Goal: Task Accomplishment & Management: Manage account settings

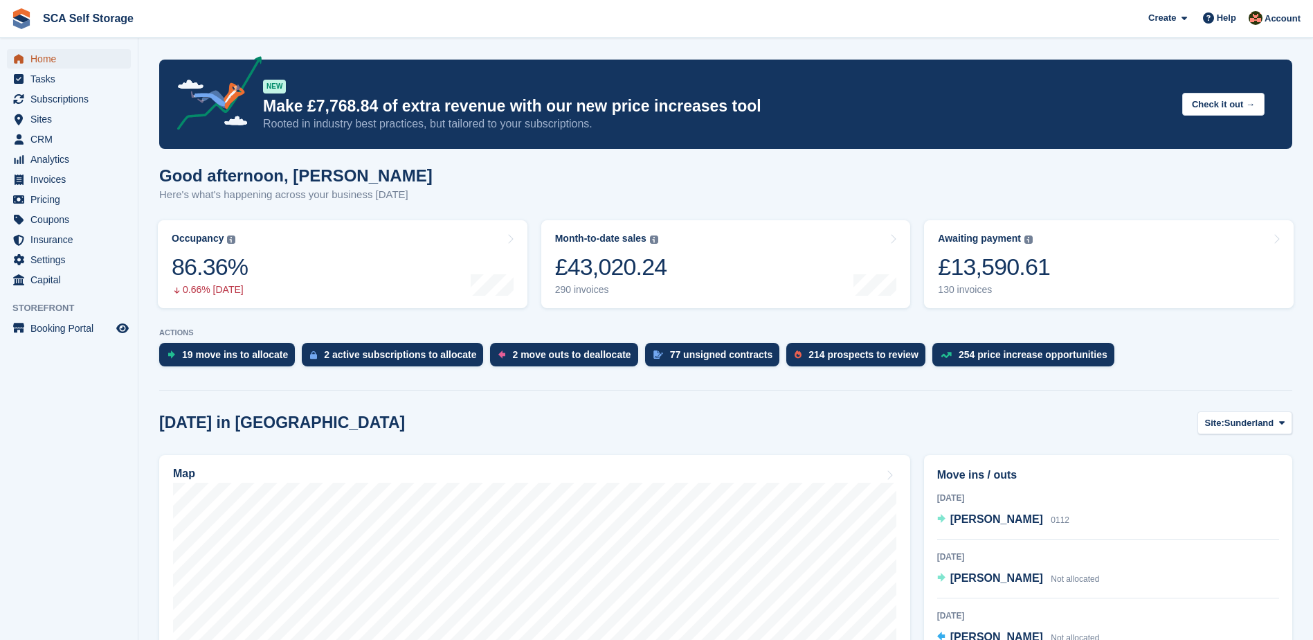
click at [62, 62] on span "Home" at bounding box center [71, 58] width 83 height 19
click at [987, 518] on span "James Brown" at bounding box center [997, 519] width 93 height 12
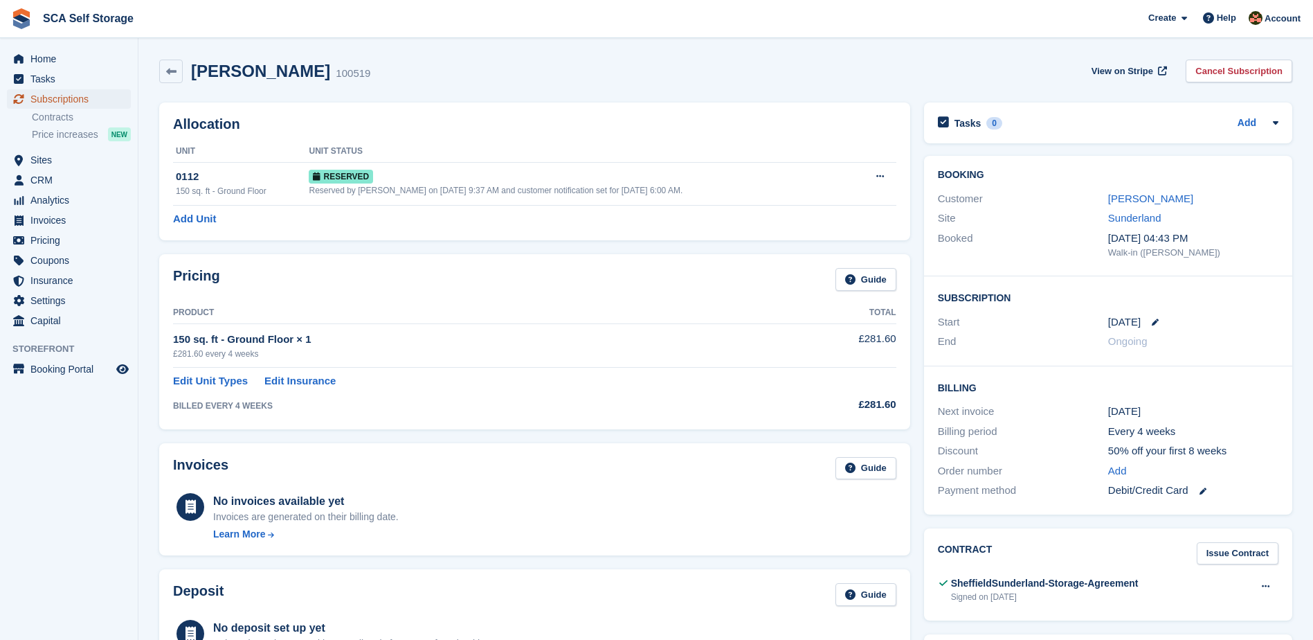
click at [62, 102] on span "Subscriptions" at bounding box center [71, 98] width 83 height 19
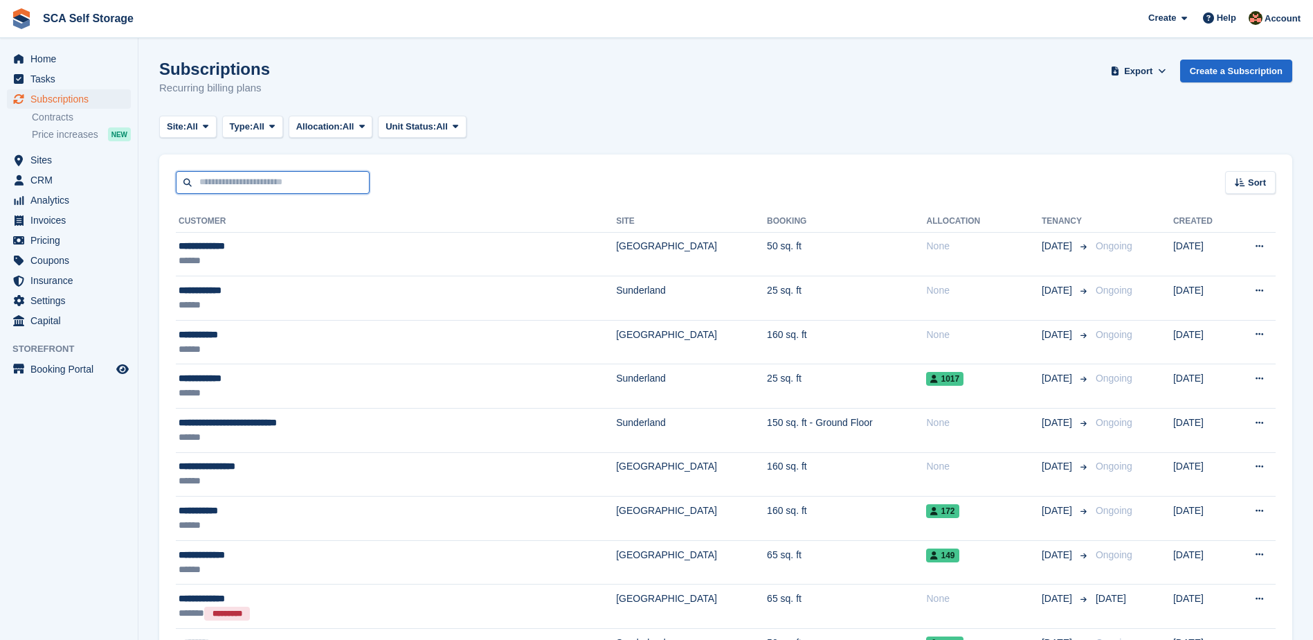
click at [221, 177] on input "text" at bounding box center [273, 182] width 194 height 23
type input "******"
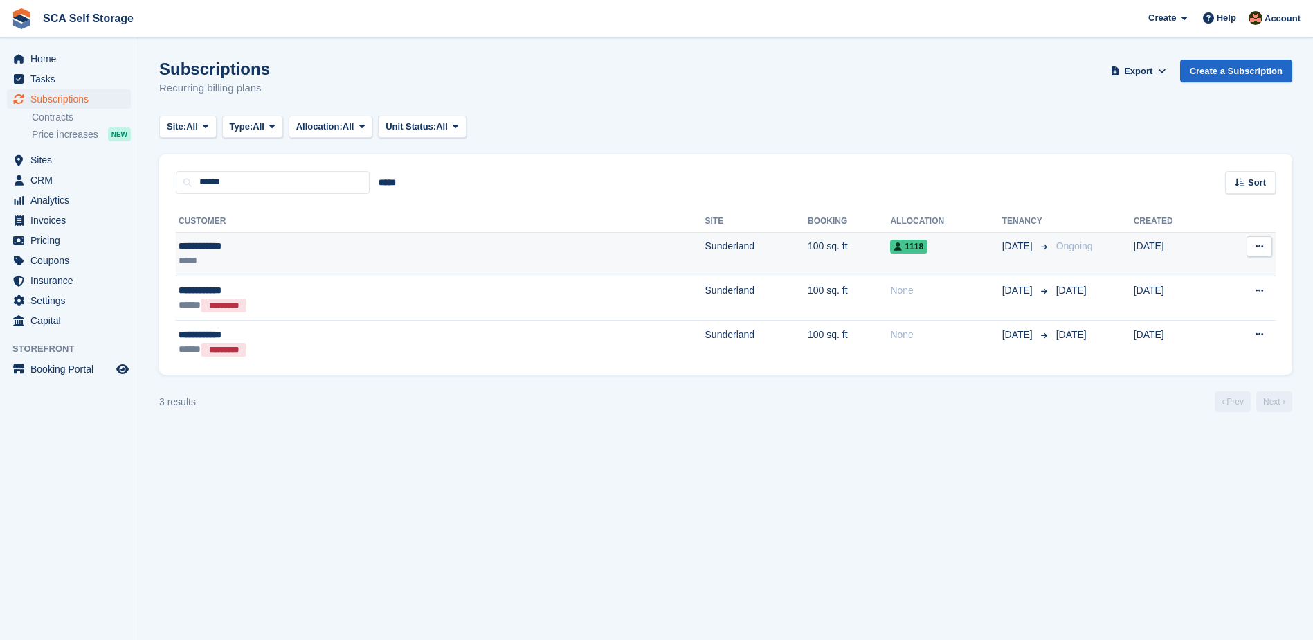
click at [269, 252] on div "**********" at bounding box center [305, 246] width 253 height 15
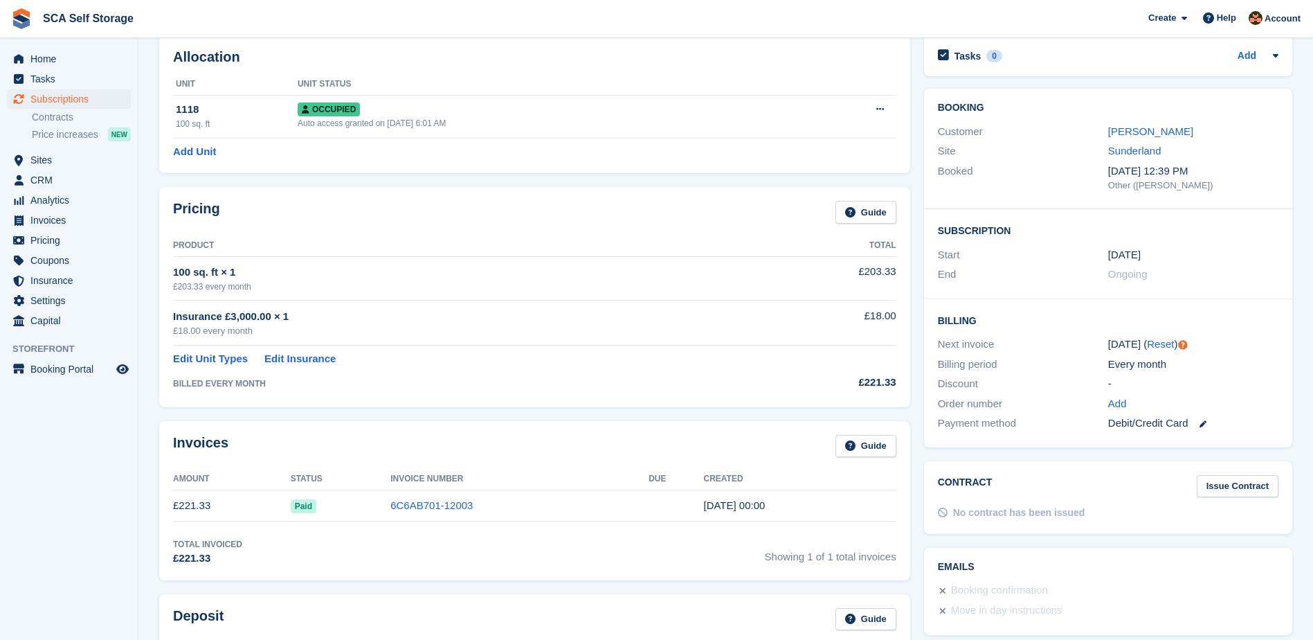
scroll to position [87, 0]
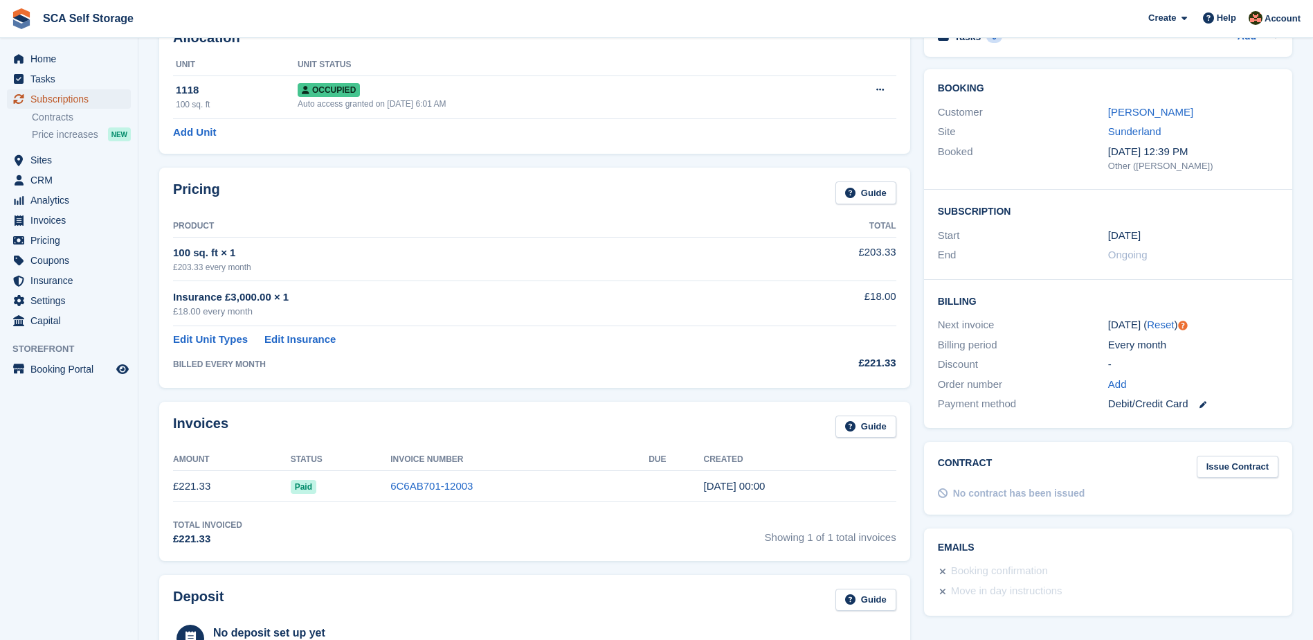
click at [104, 106] on span "Subscriptions" at bounding box center [71, 98] width 83 height 19
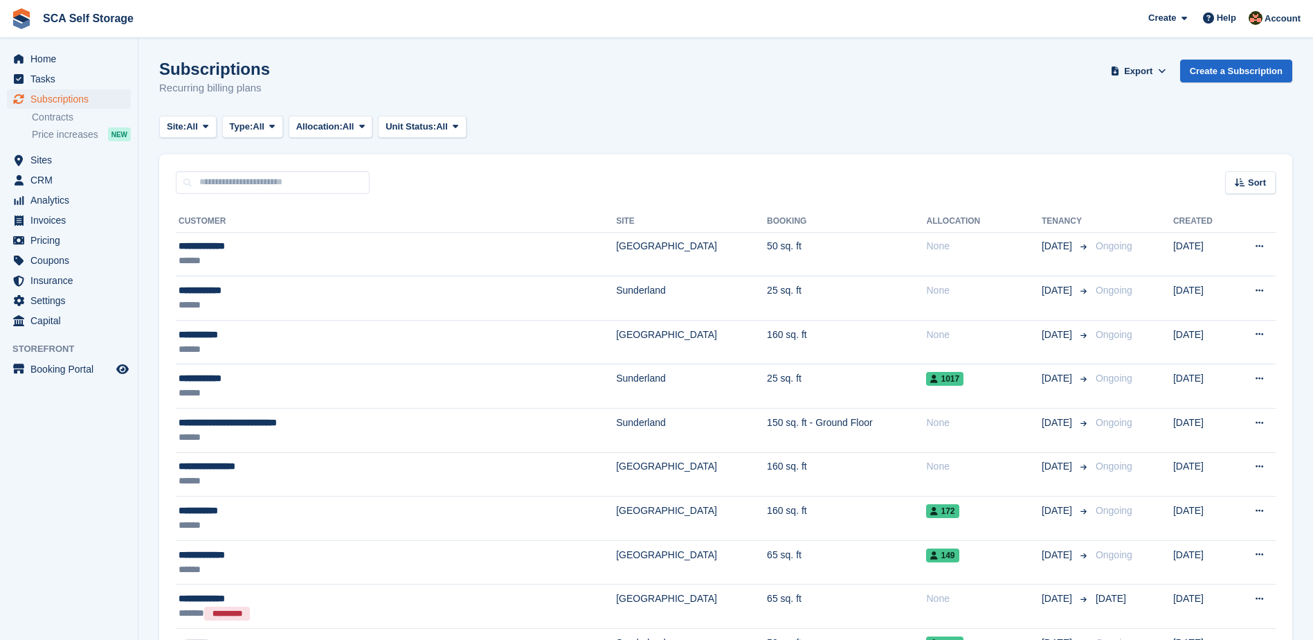
click at [291, 154] on div "Sort Sort by Customer name Date created Move in date Move out date Created (old…" at bounding box center [725, 173] width 1133 height 39
click at [289, 176] on input "text" at bounding box center [273, 182] width 194 height 23
type input "***"
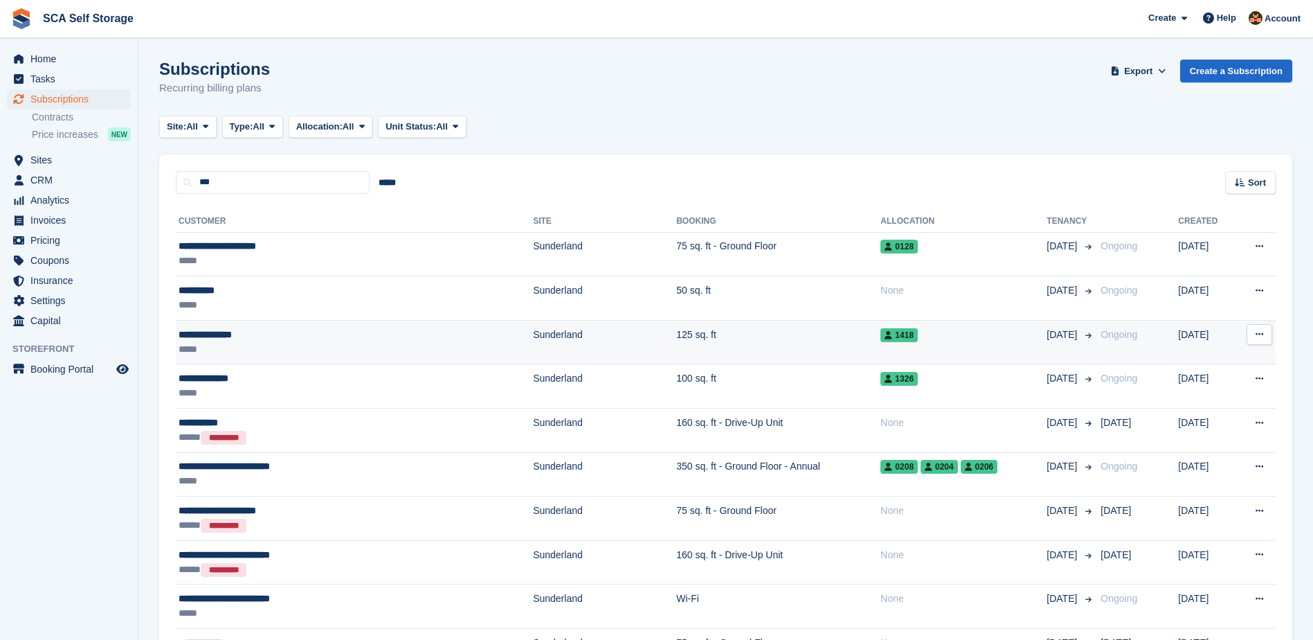
click at [324, 346] on div "*****" at bounding box center [303, 349] width 249 height 15
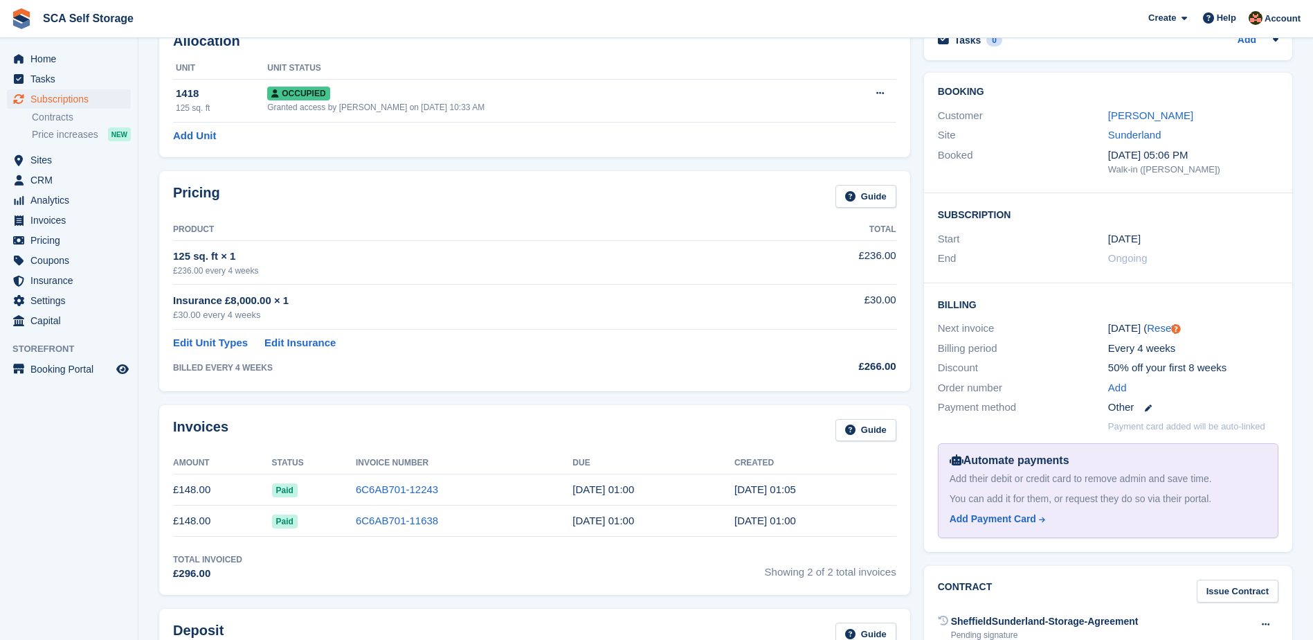
scroll to position [104, 0]
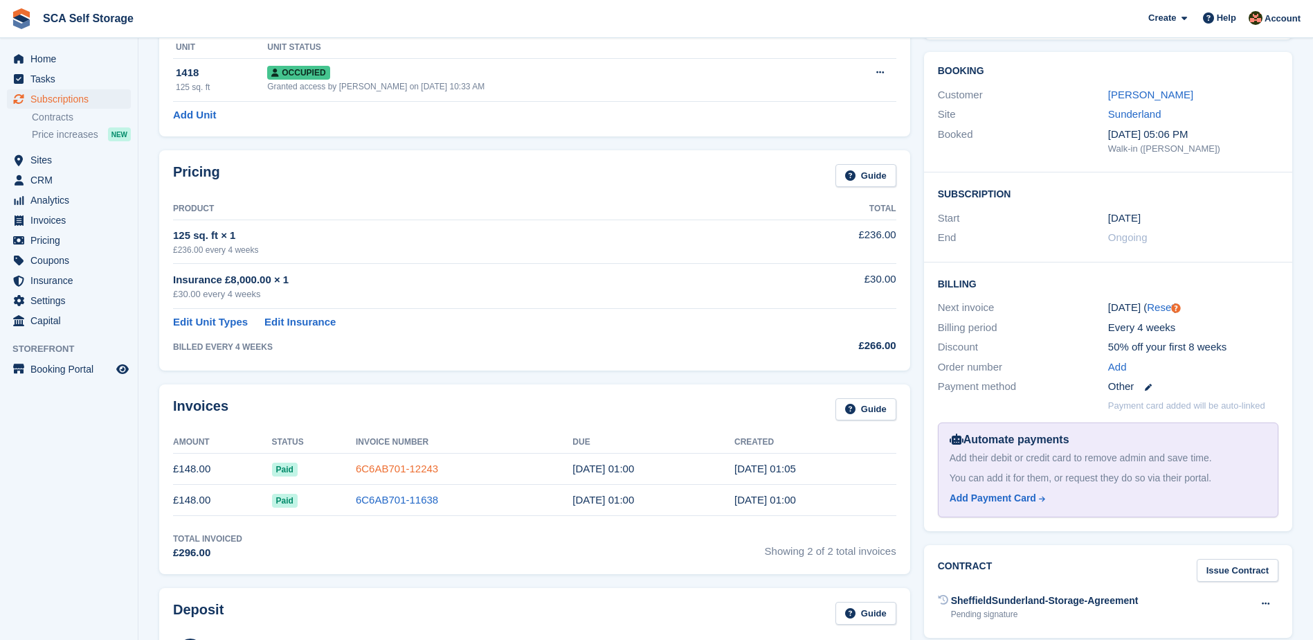
click at [364, 467] on link "6C6AB701-12243" at bounding box center [397, 469] width 82 height 12
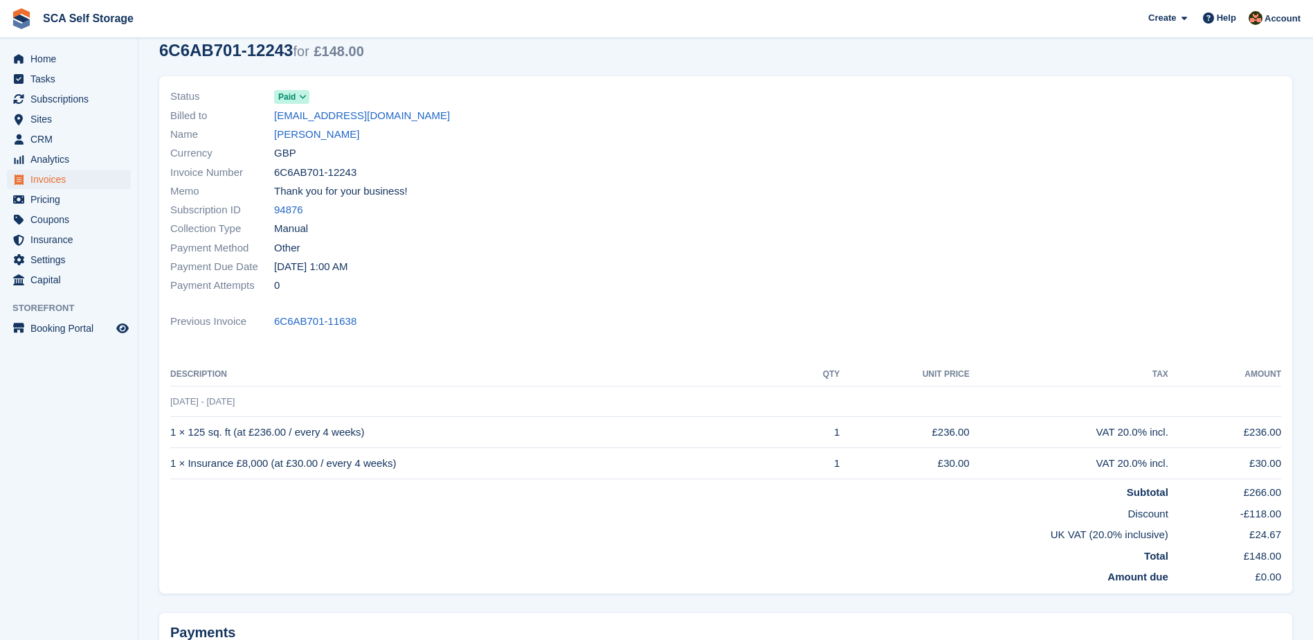
scroll to position [55, 0]
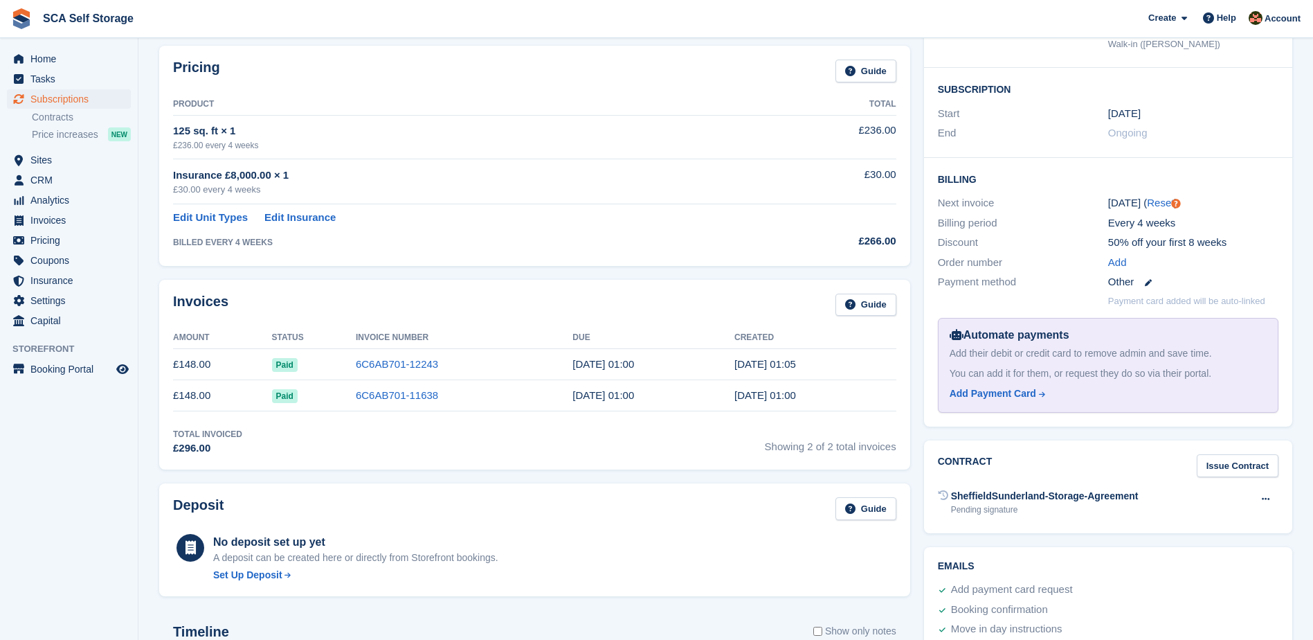
scroll to position [69, 0]
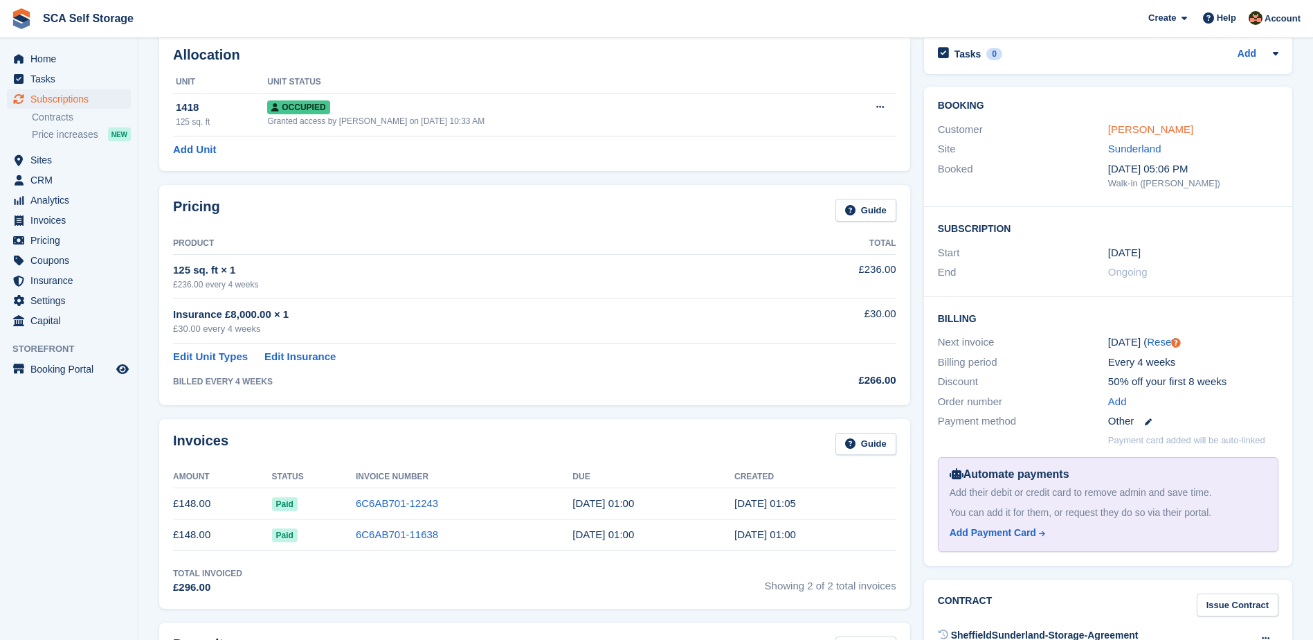
click at [1168, 129] on link "William Greenan" at bounding box center [1151, 129] width 85 height 12
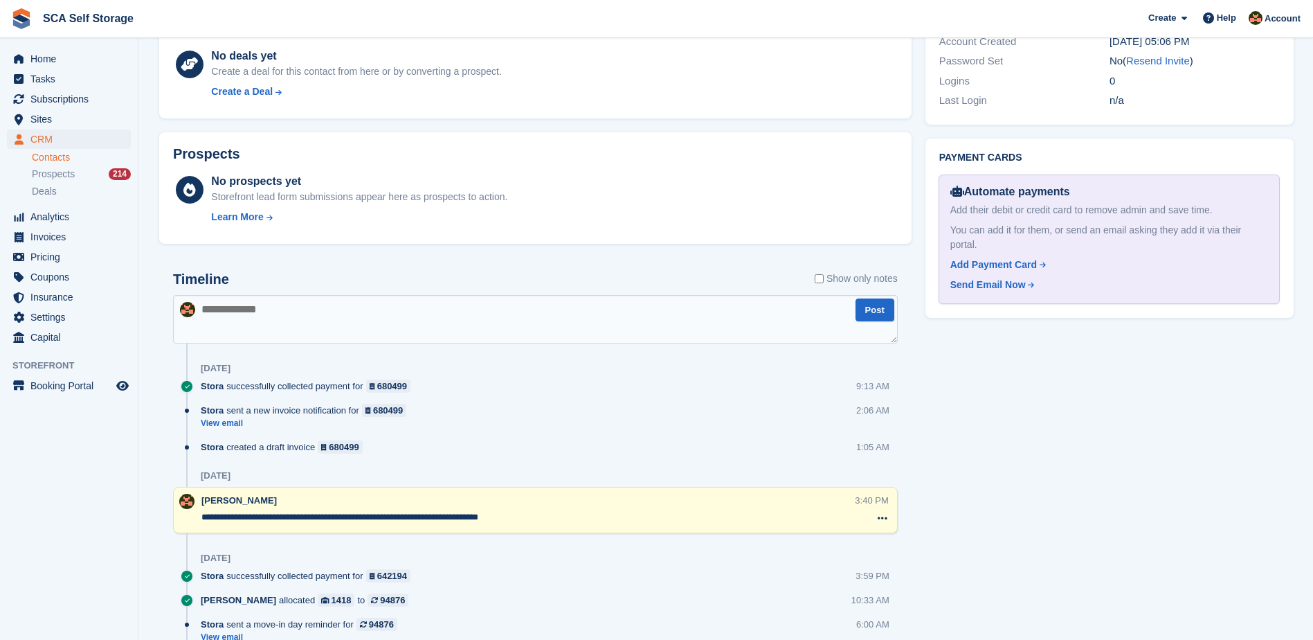
scroll to position [571, 0]
click at [63, 109] on span "Sites" at bounding box center [71, 118] width 83 height 19
click at [70, 100] on span "Subscriptions" at bounding box center [71, 98] width 83 height 19
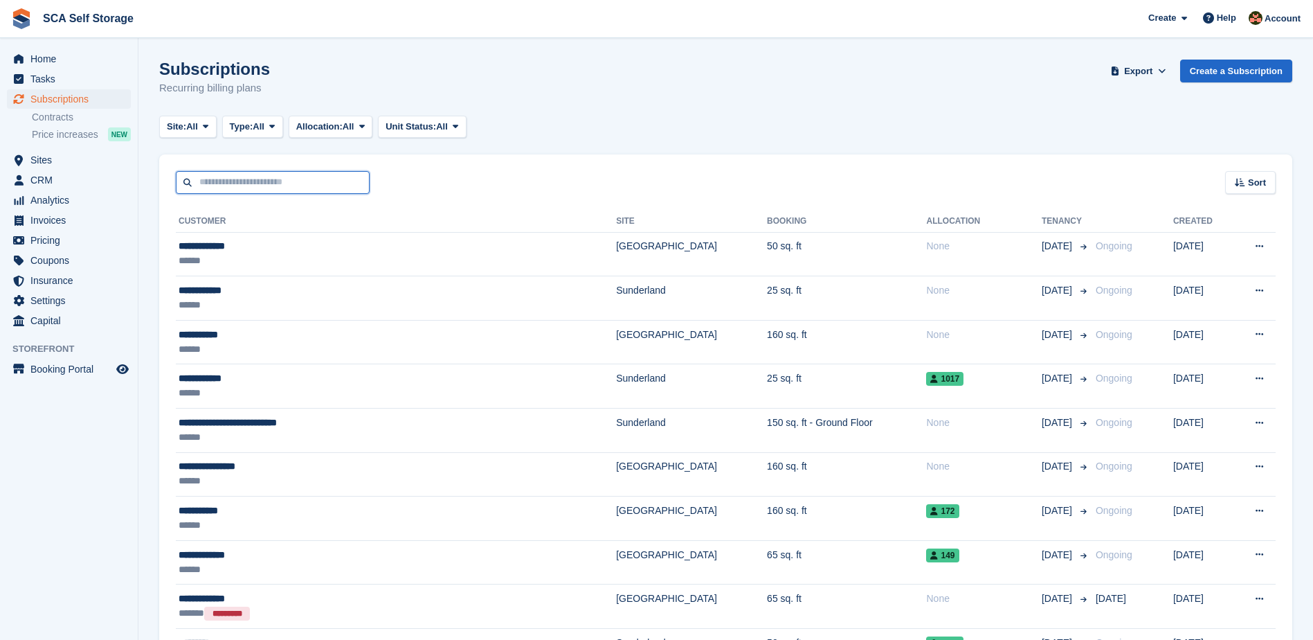
click at [278, 181] on input "text" at bounding box center [273, 182] width 194 height 23
type input "*****"
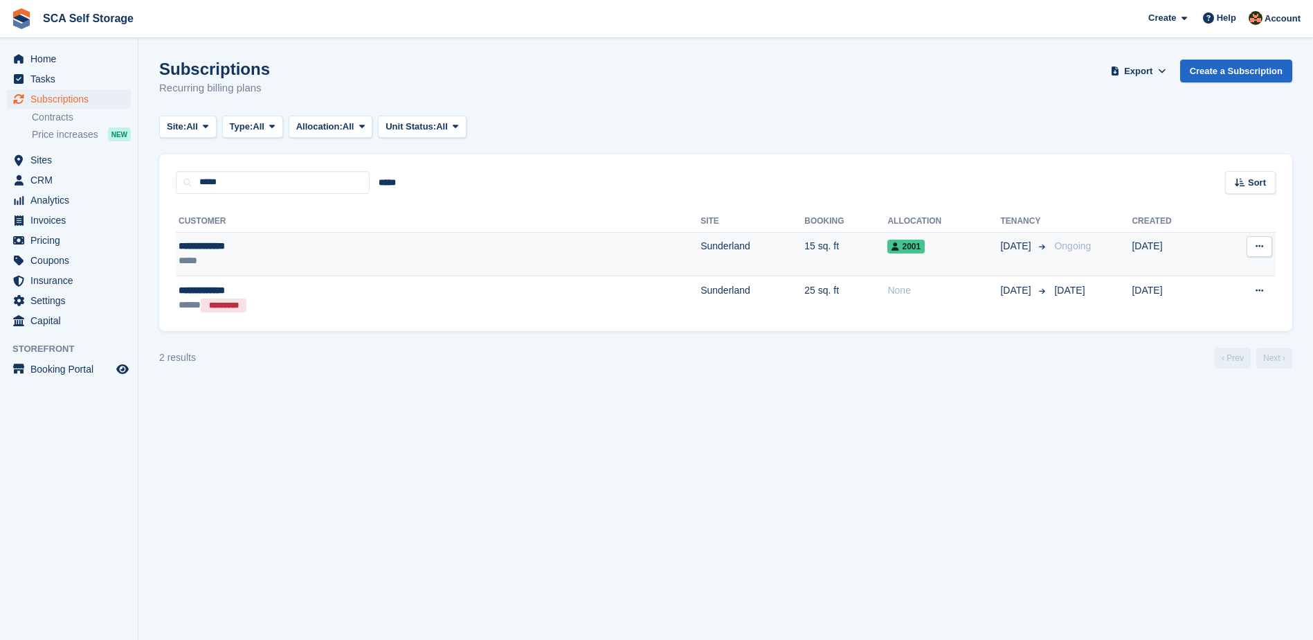
click at [319, 248] on div "**********" at bounding box center [303, 246] width 248 height 15
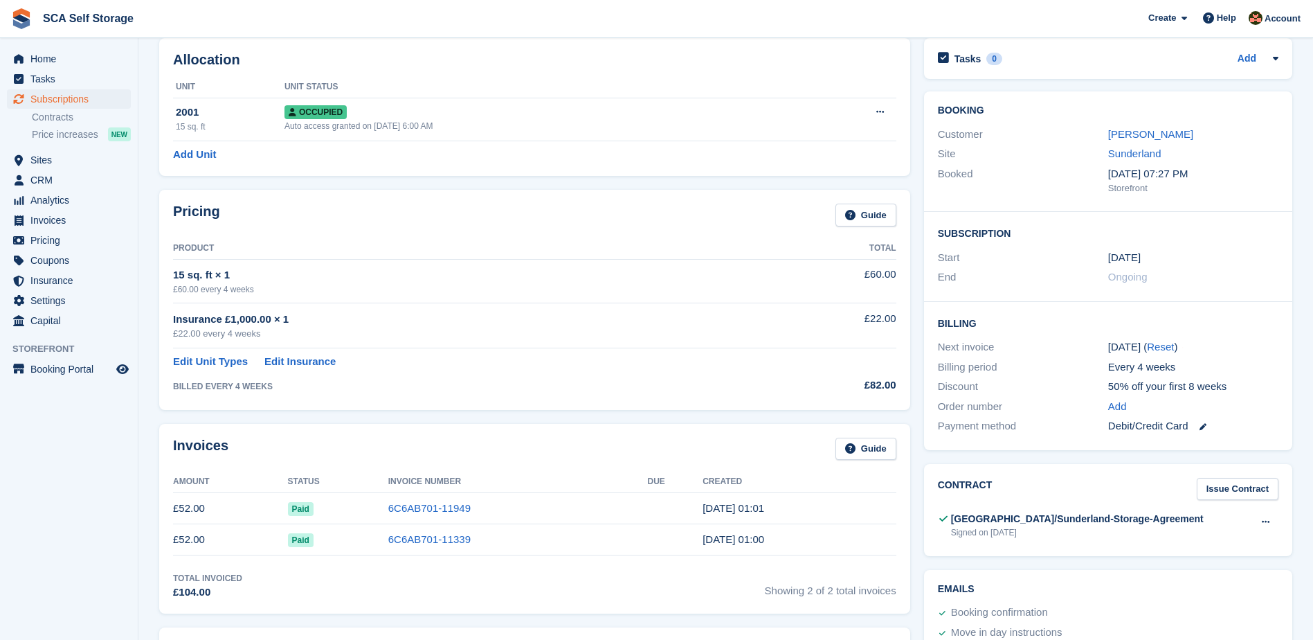
scroll to position [69, 0]
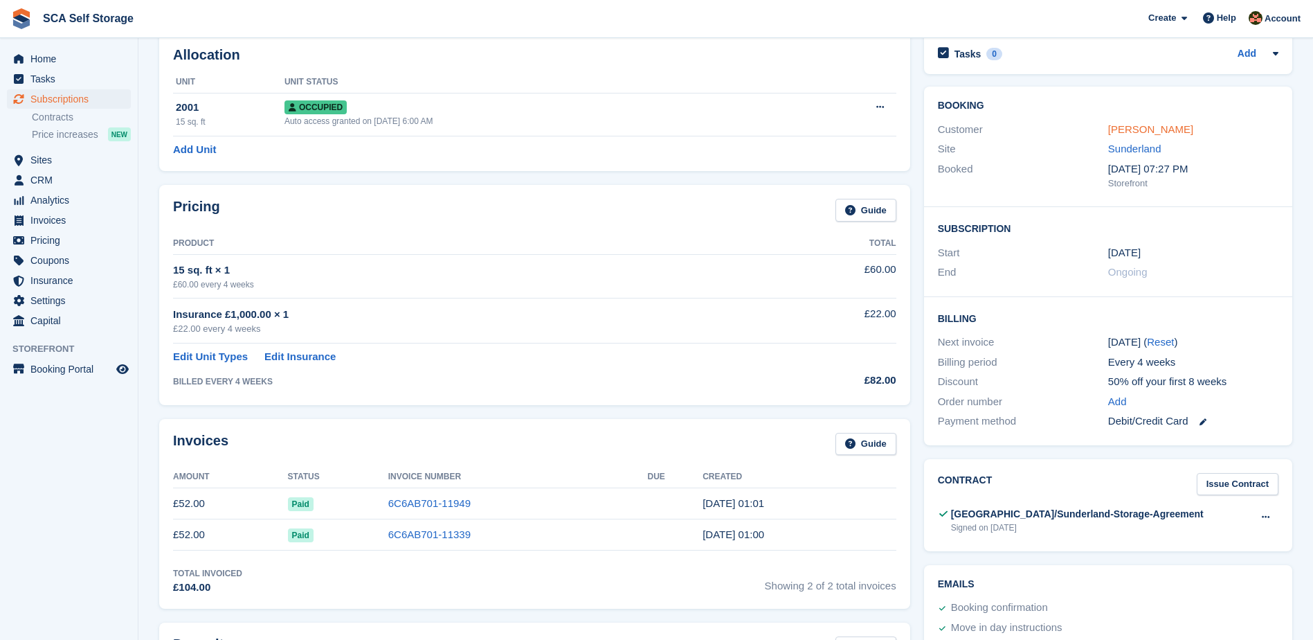
click at [1142, 129] on link "[PERSON_NAME]" at bounding box center [1151, 129] width 85 height 12
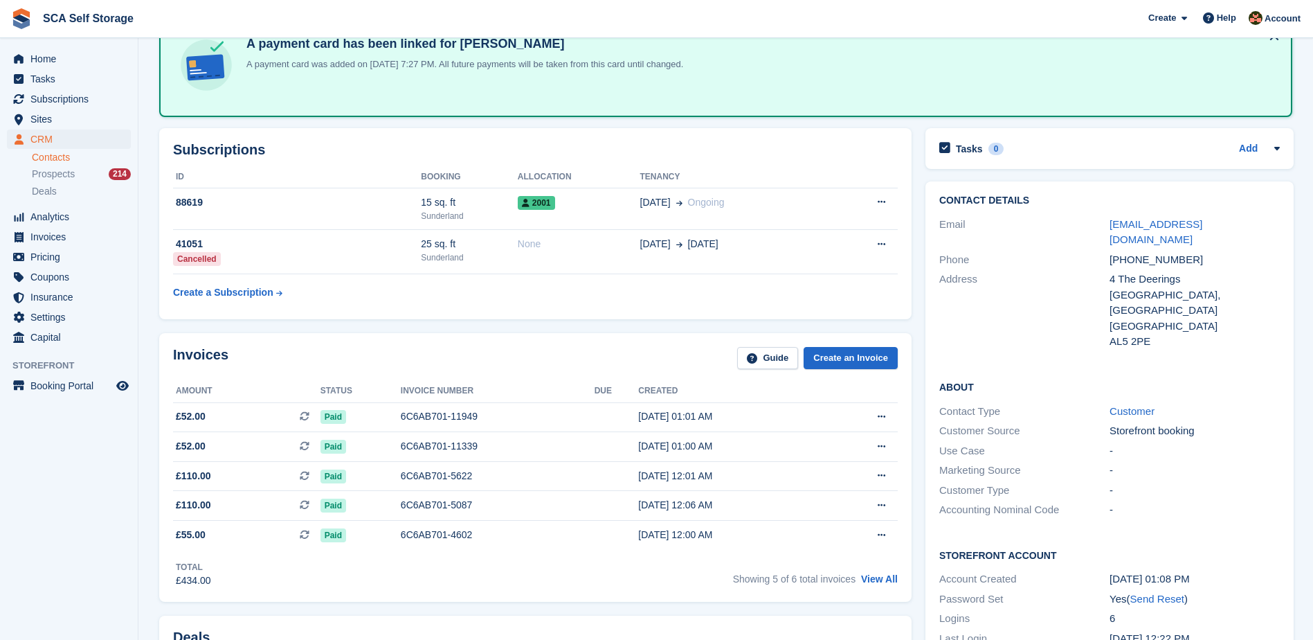
scroll to position [87, 0]
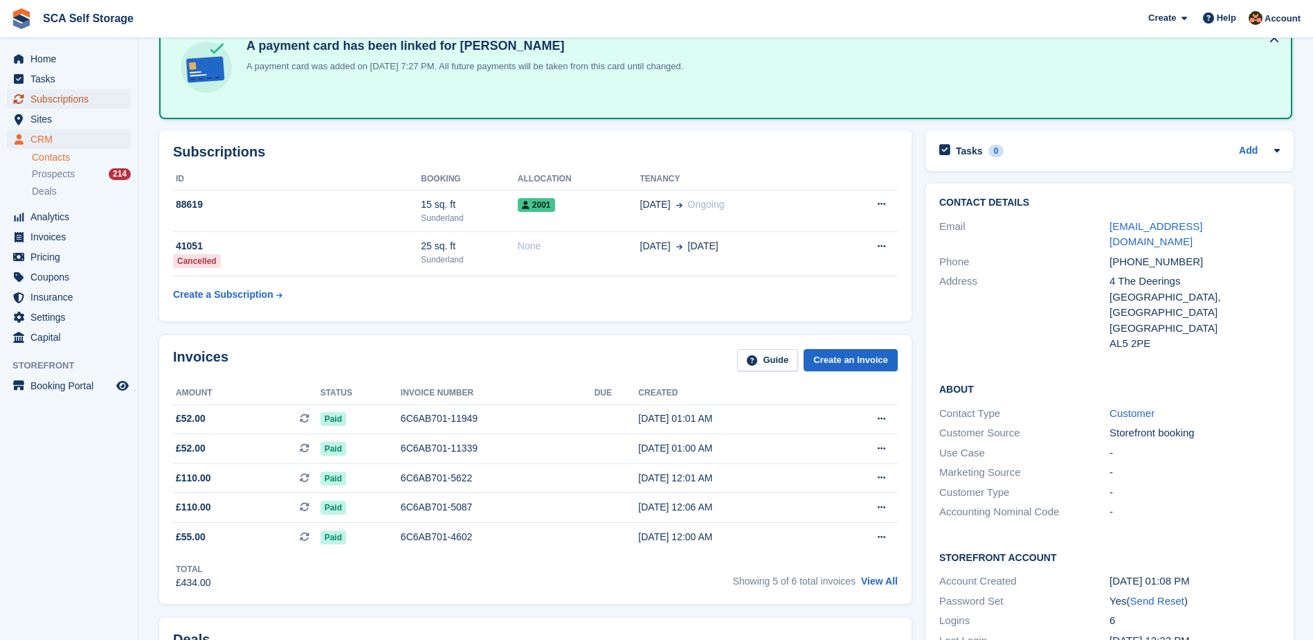
click at [57, 94] on span "Subscriptions" at bounding box center [71, 98] width 83 height 19
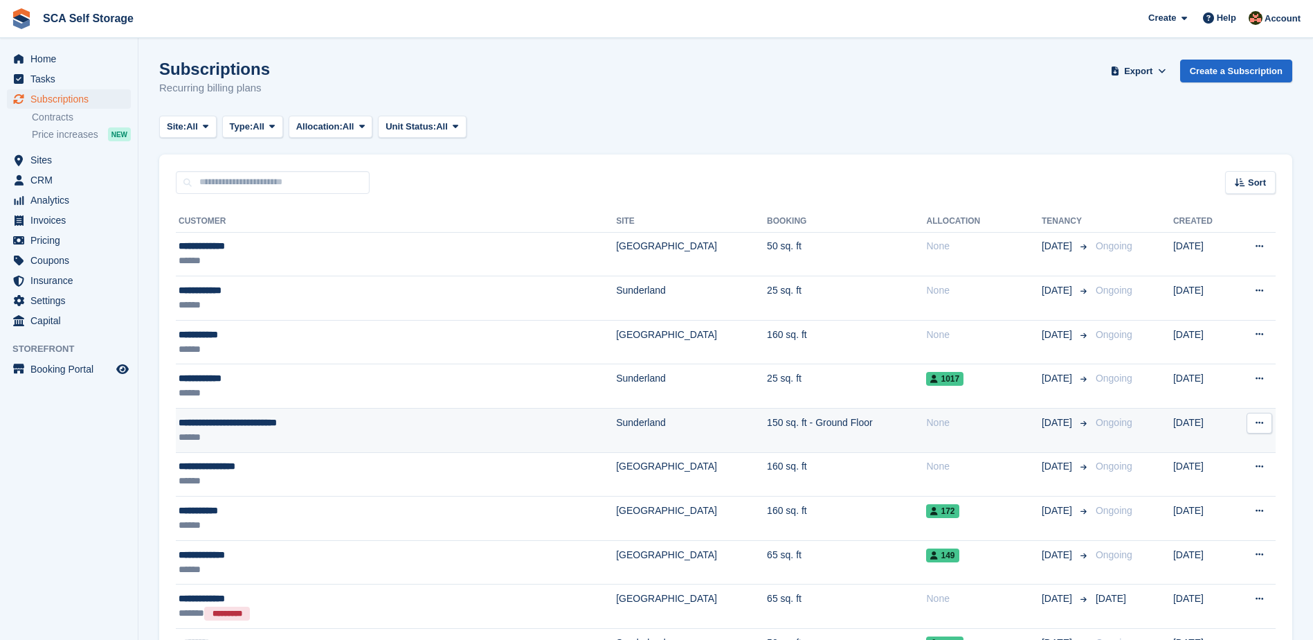
click at [377, 421] on div "**********" at bounding box center [325, 422] width 292 height 15
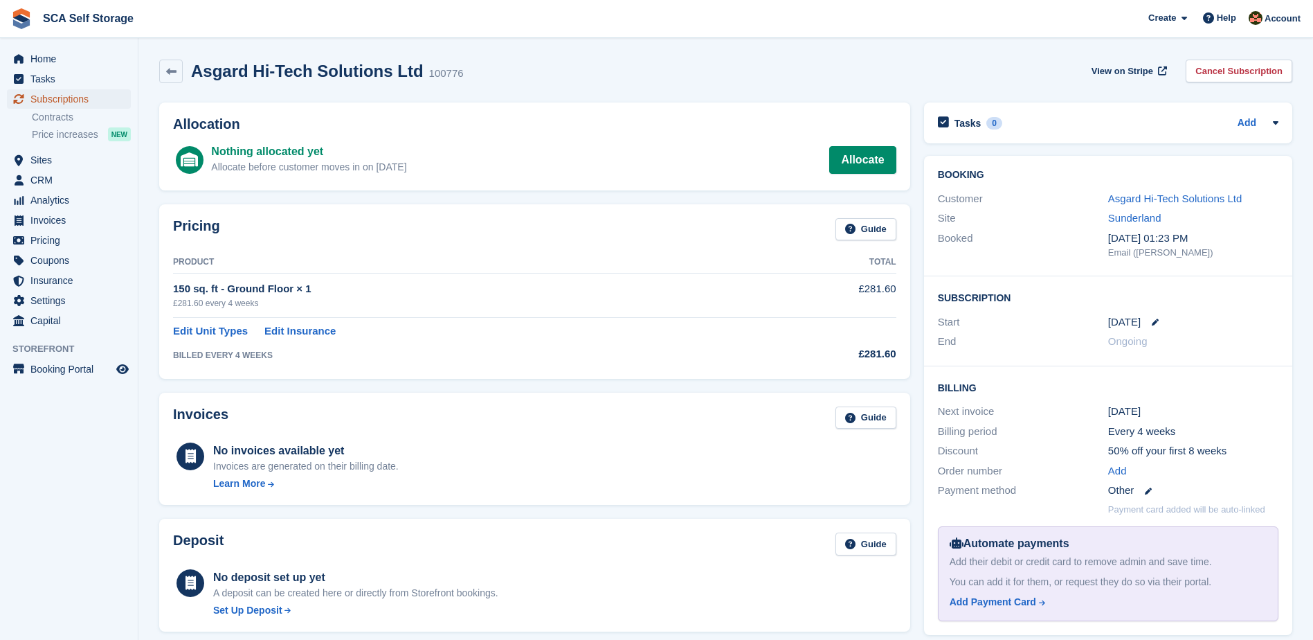
click at [64, 104] on span "Subscriptions" at bounding box center [71, 98] width 83 height 19
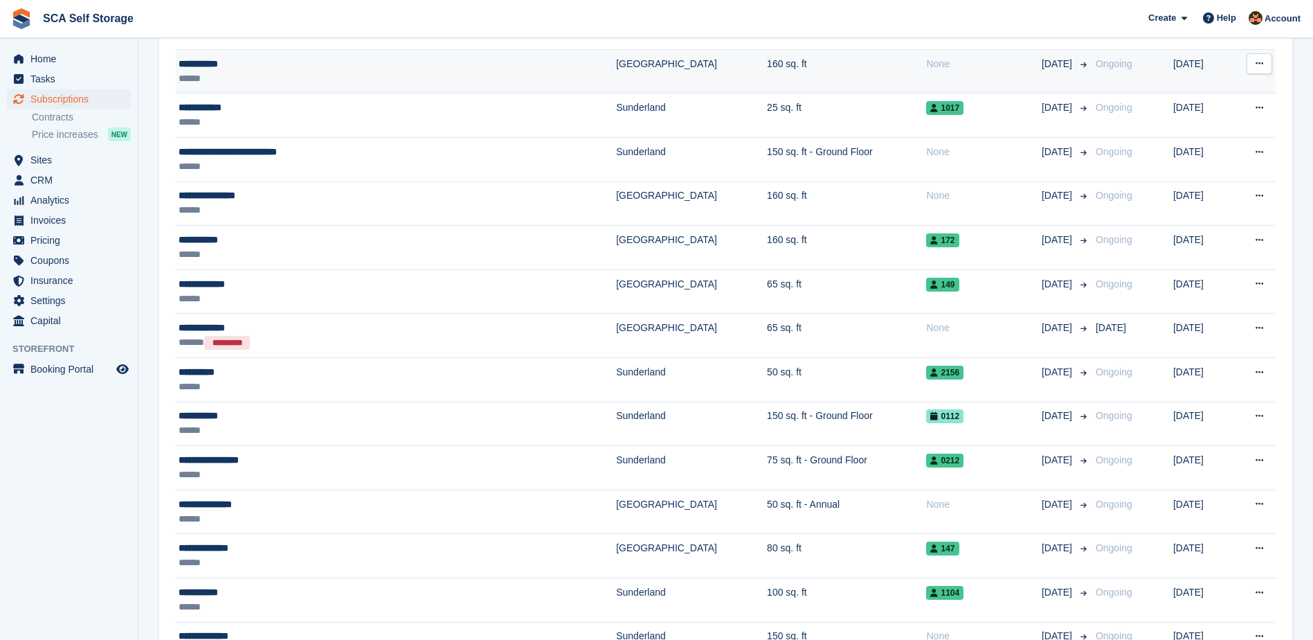
scroll to position [294, 0]
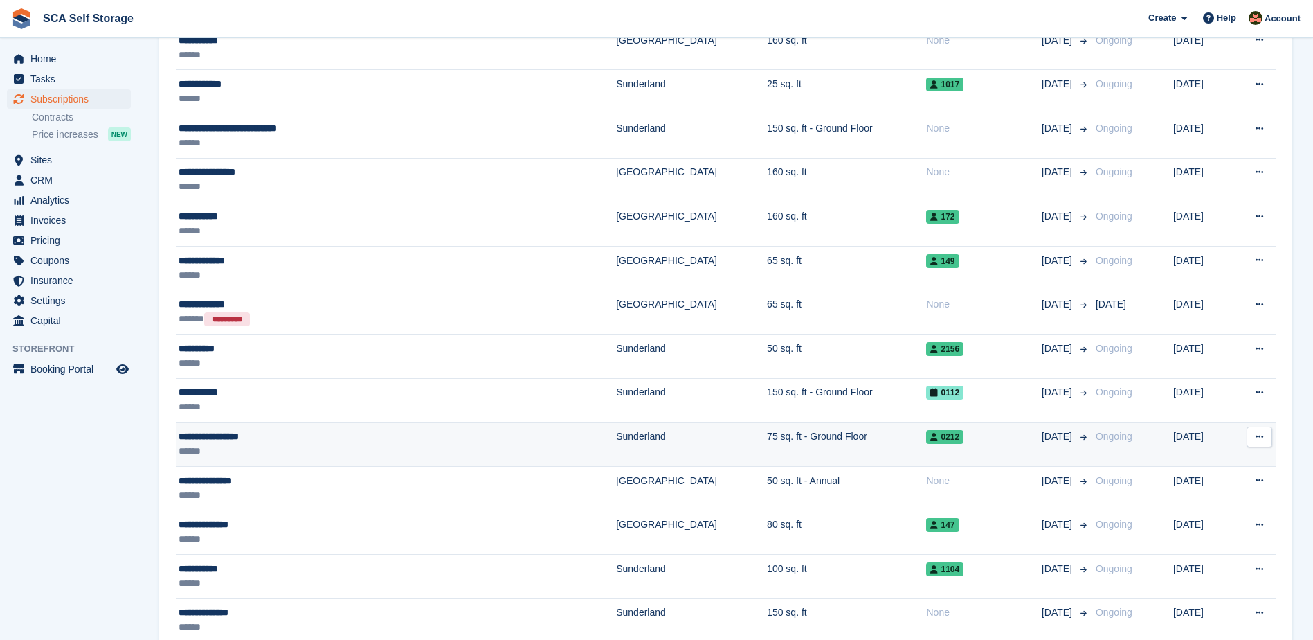
click at [287, 449] on div "******" at bounding box center [325, 451] width 292 height 15
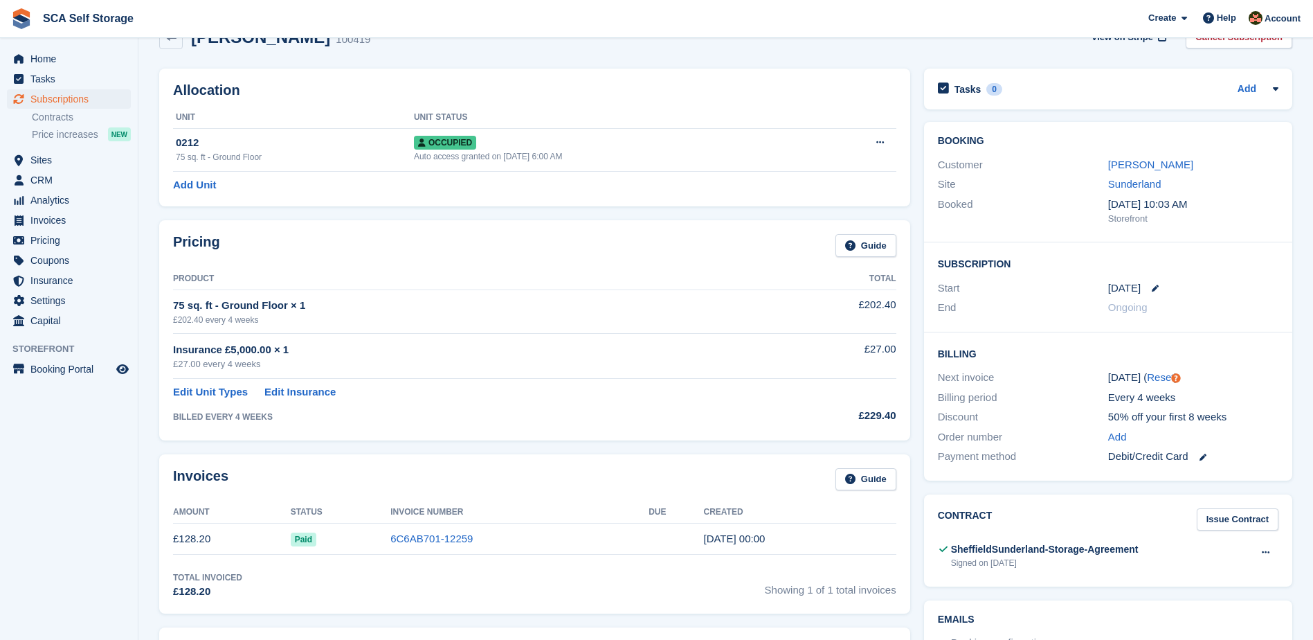
scroll to position [35, 0]
click at [83, 150] on span "Sites" at bounding box center [71, 159] width 83 height 19
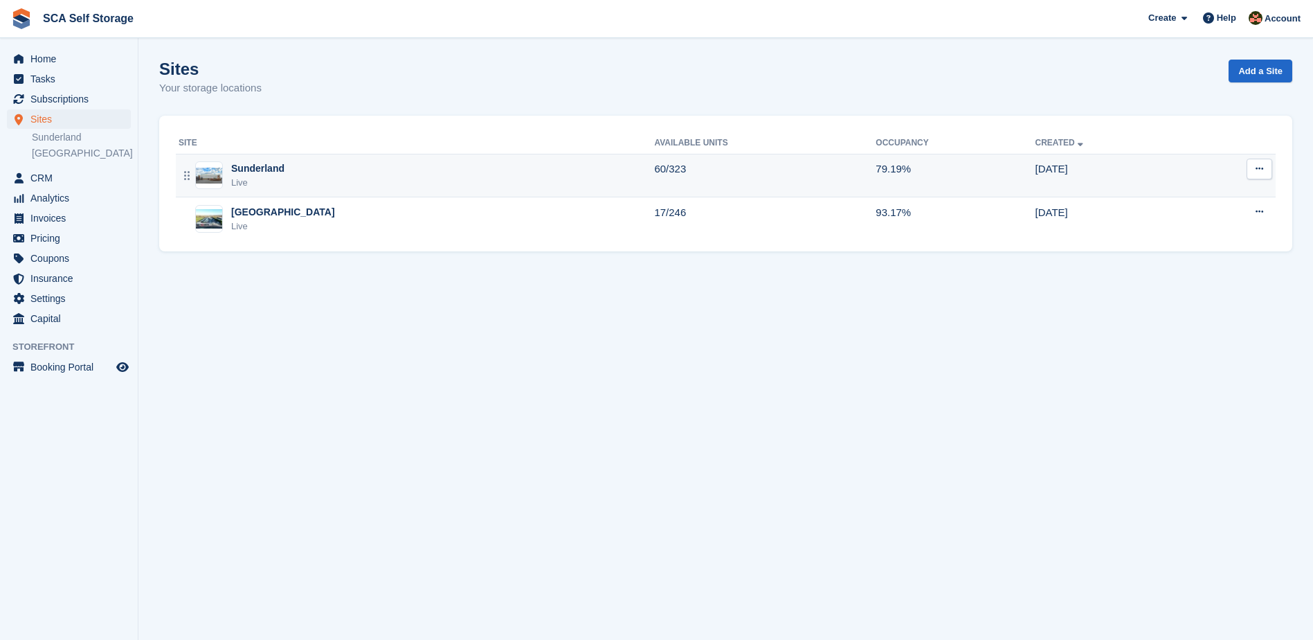
click at [272, 175] on div "Sunderland" at bounding box center [257, 168] width 53 height 15
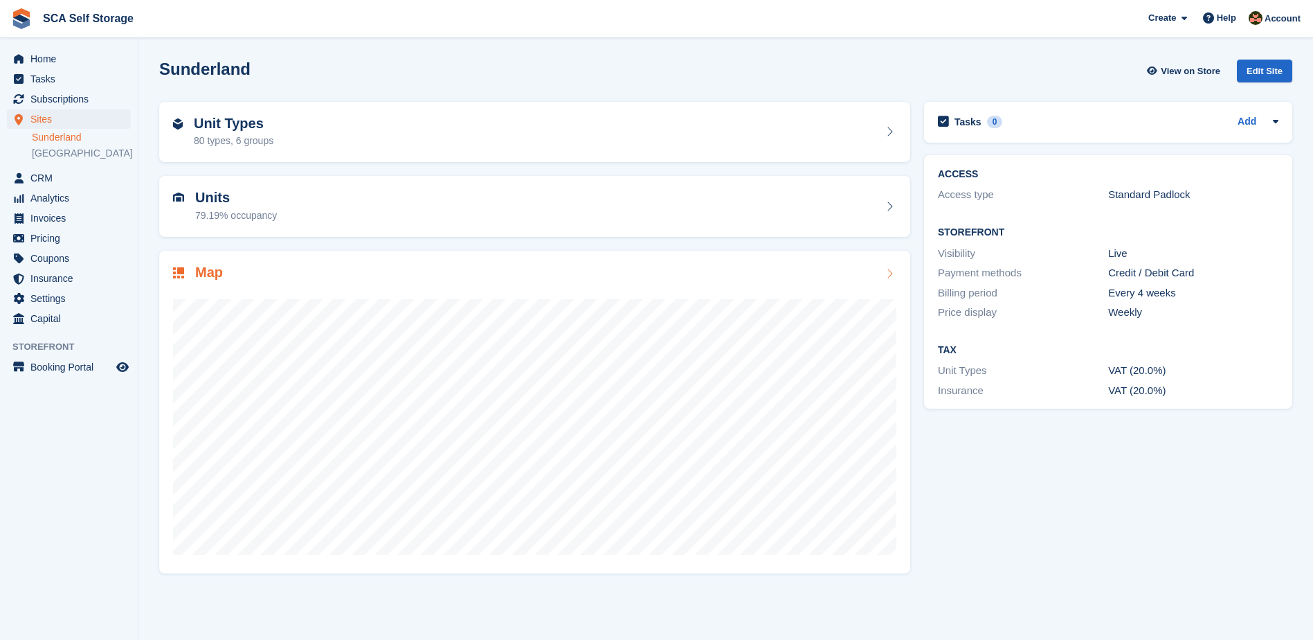
click at [229, 276] on div "Map" at bounding box center [535, 273] width 724 height 19
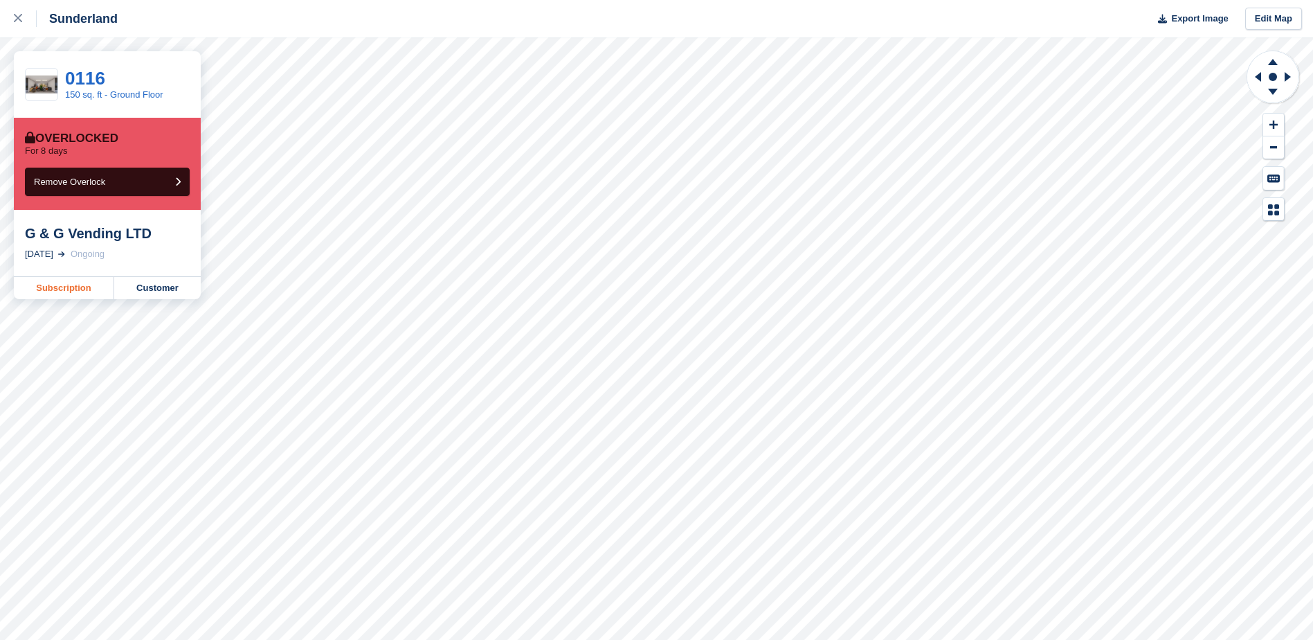
click at [89, 288] on link "Subscription" at bounding box center [64, 288] width 100 height 22
click at [166, 285] on link "Customer" at bounding box center [157, 288] width 87 height 22
click at [159, 292] on link "Customer" at bounding box center [157, 288] width 87 height 22
click at [18, 19] on icon at bounding box center [18, 18] width 8 height 8
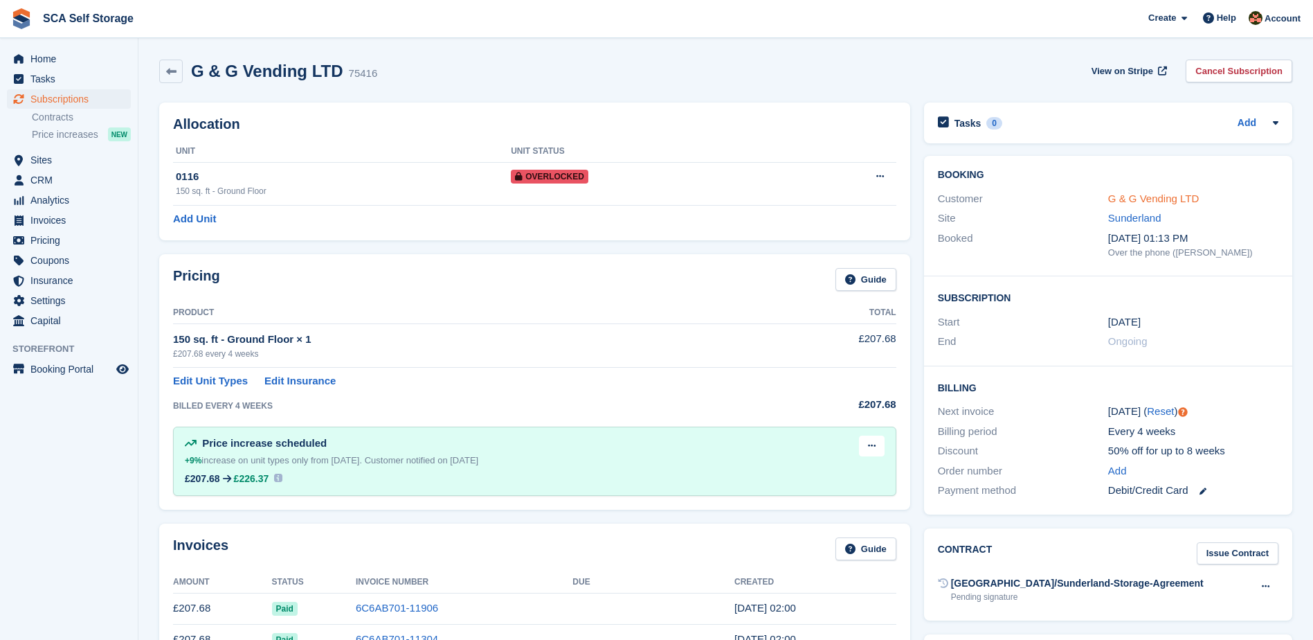
click at [1142, 199] on link "G & G Vending LTD" at bounding box center [1154, 198] width 91 height 12
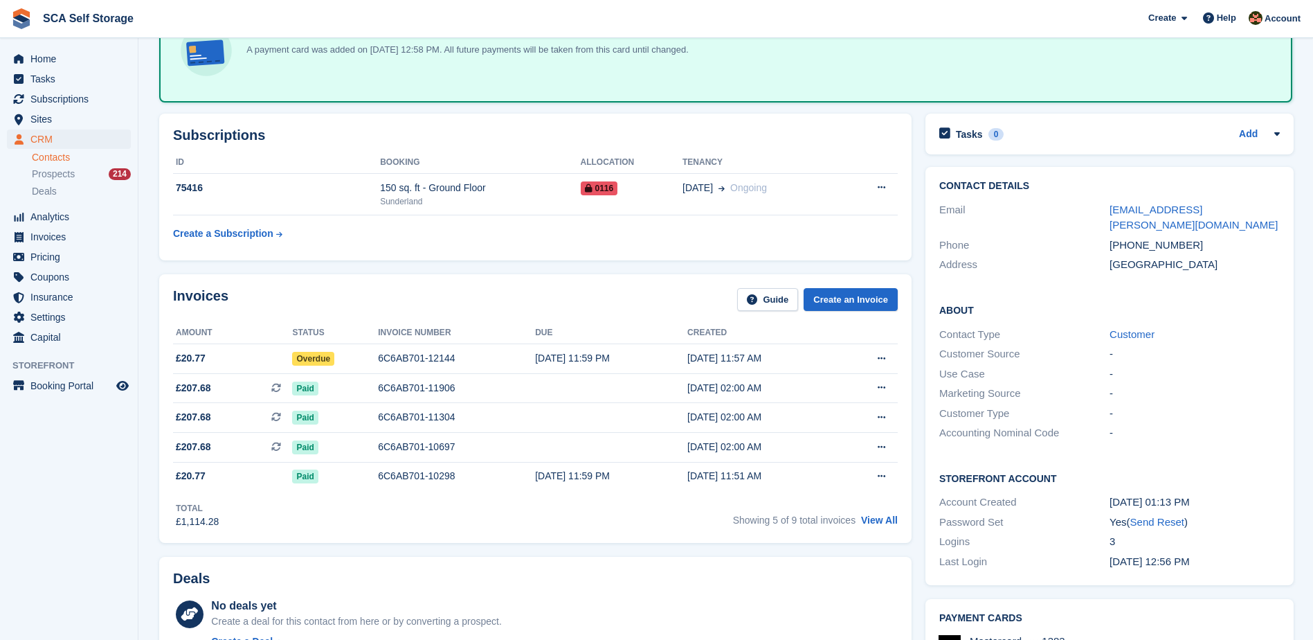
scroll to position [17, 0]
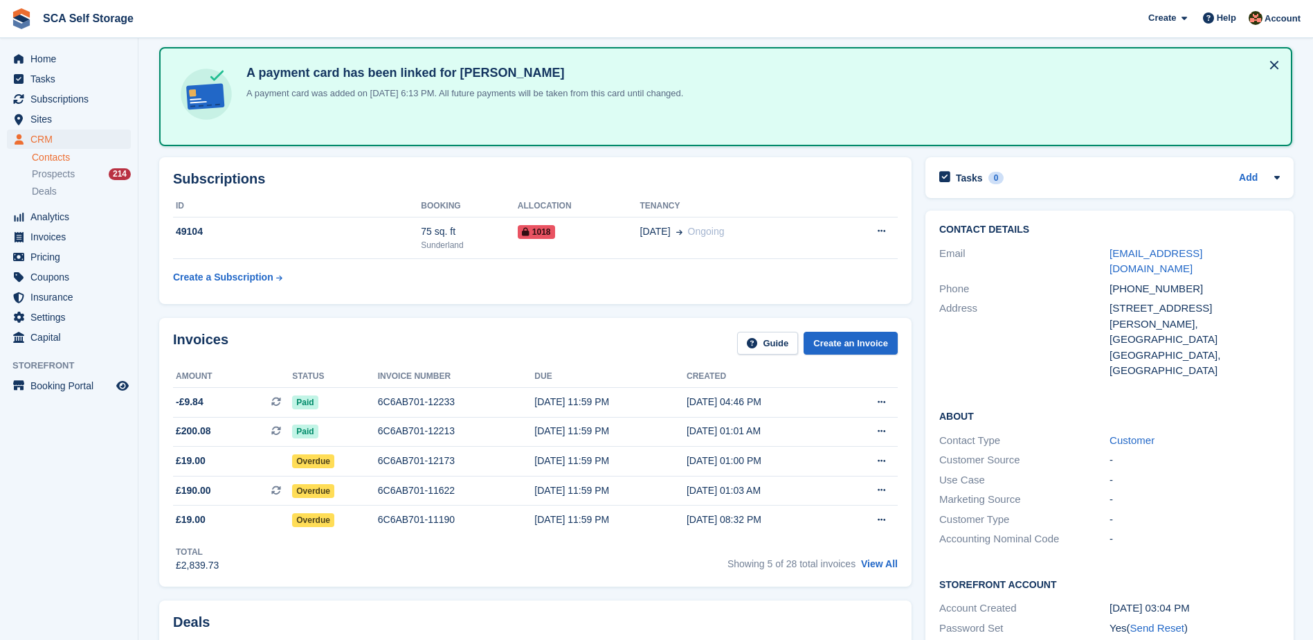
scroll to position [55, 0]
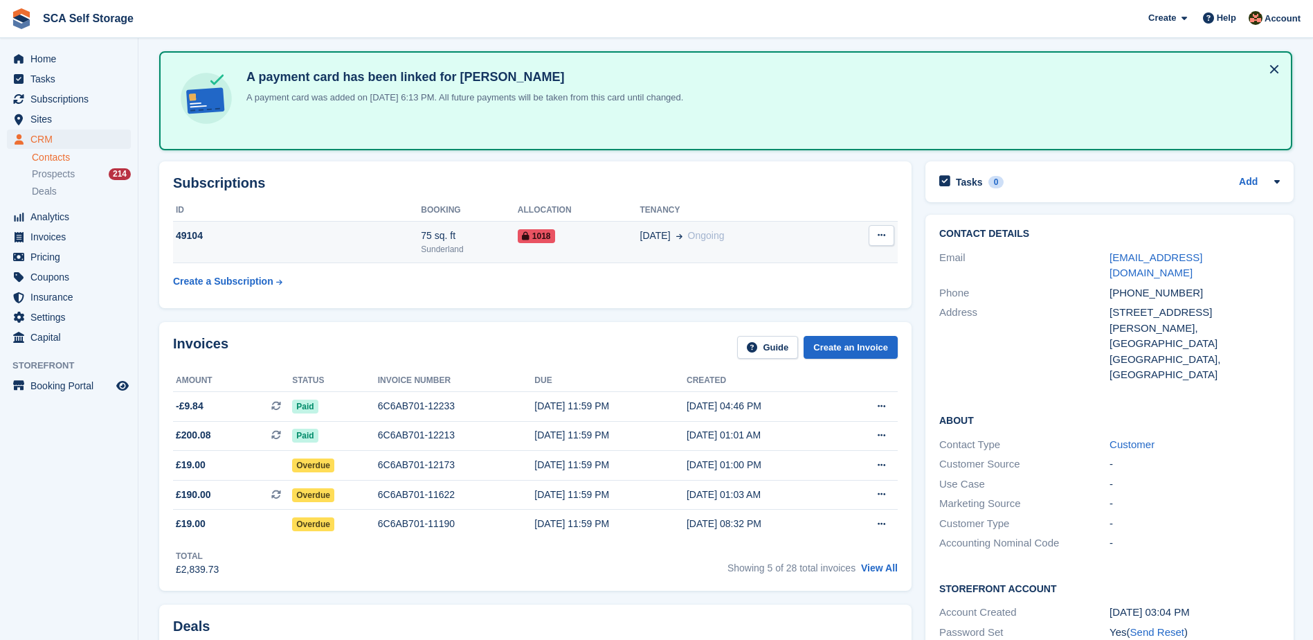
click at [590, 255] on td "1018" at bounding box center [579, 242] width 123 height 42
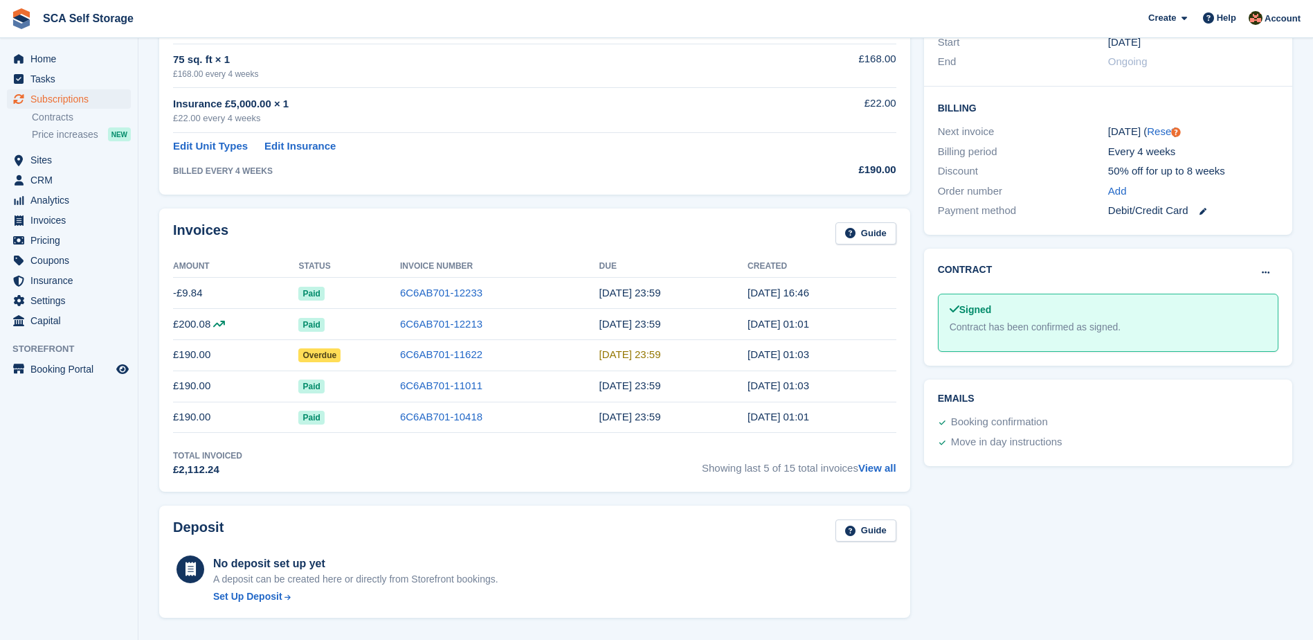
scroll to position [294, 0]
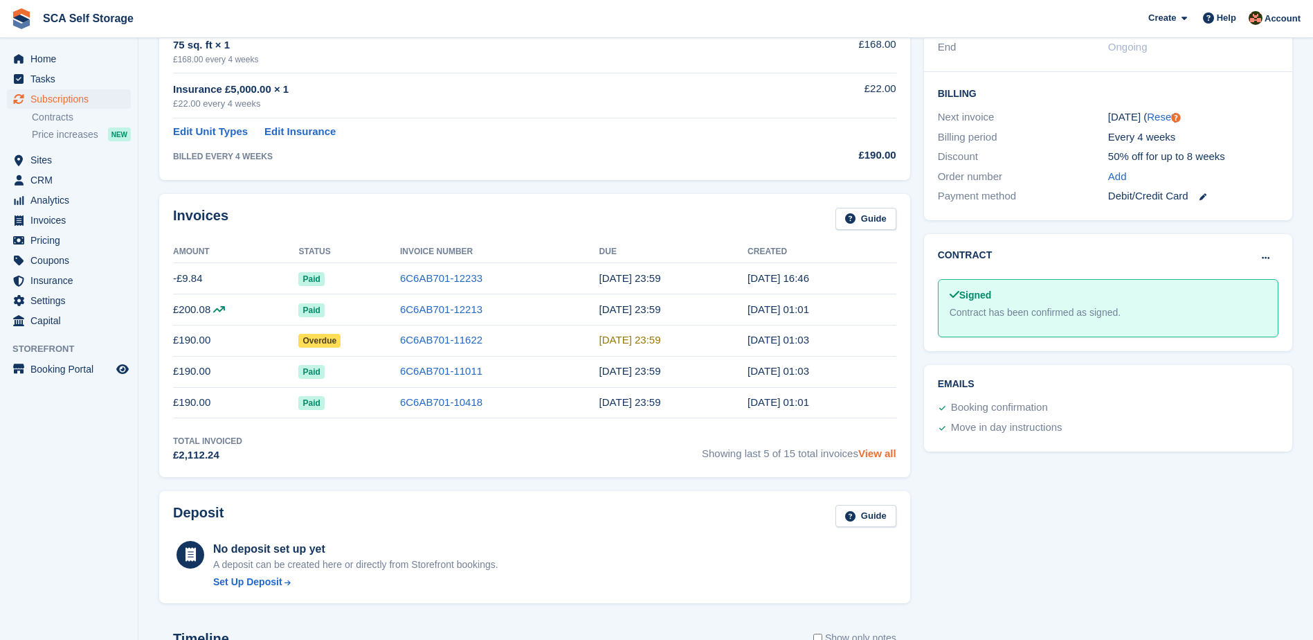
click at [881, 453] on link "View all" at bounding box center [878, 453] width 38 height 12
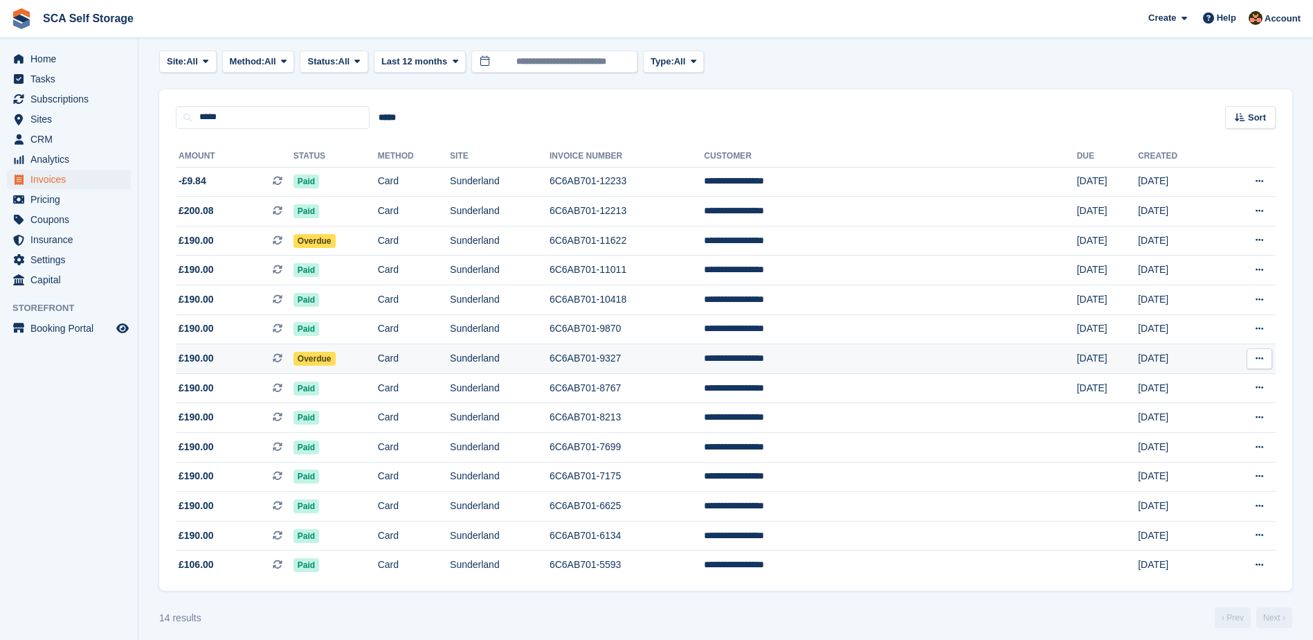
scroll to position [74, 0]
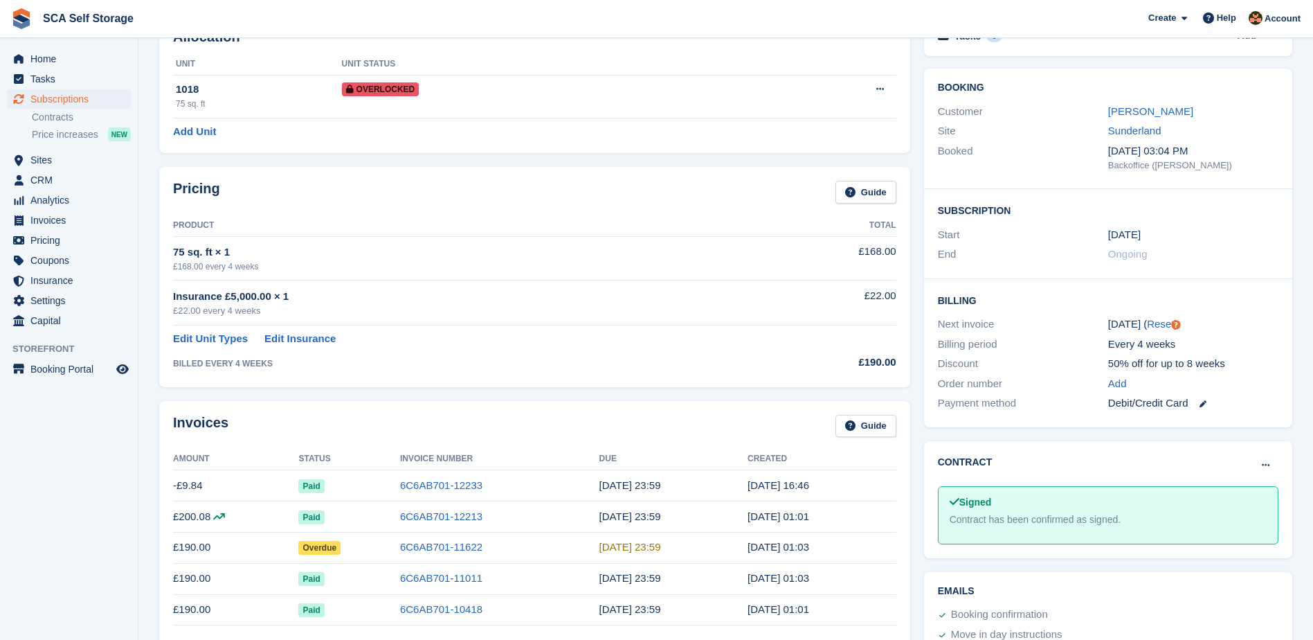
scroll to position [87, 0]
click at [1133, 110] on link "Jennifer Robinson" at bounding box center [1151, 112] width 85 height 12
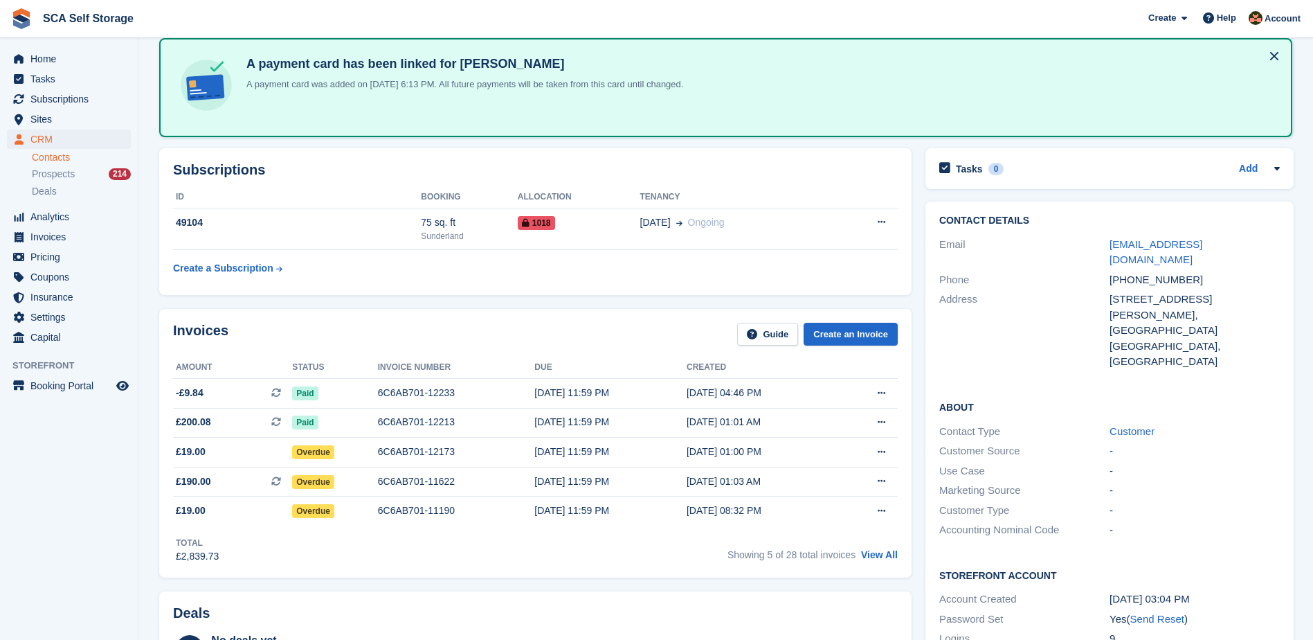
scroll to position [225, 0]
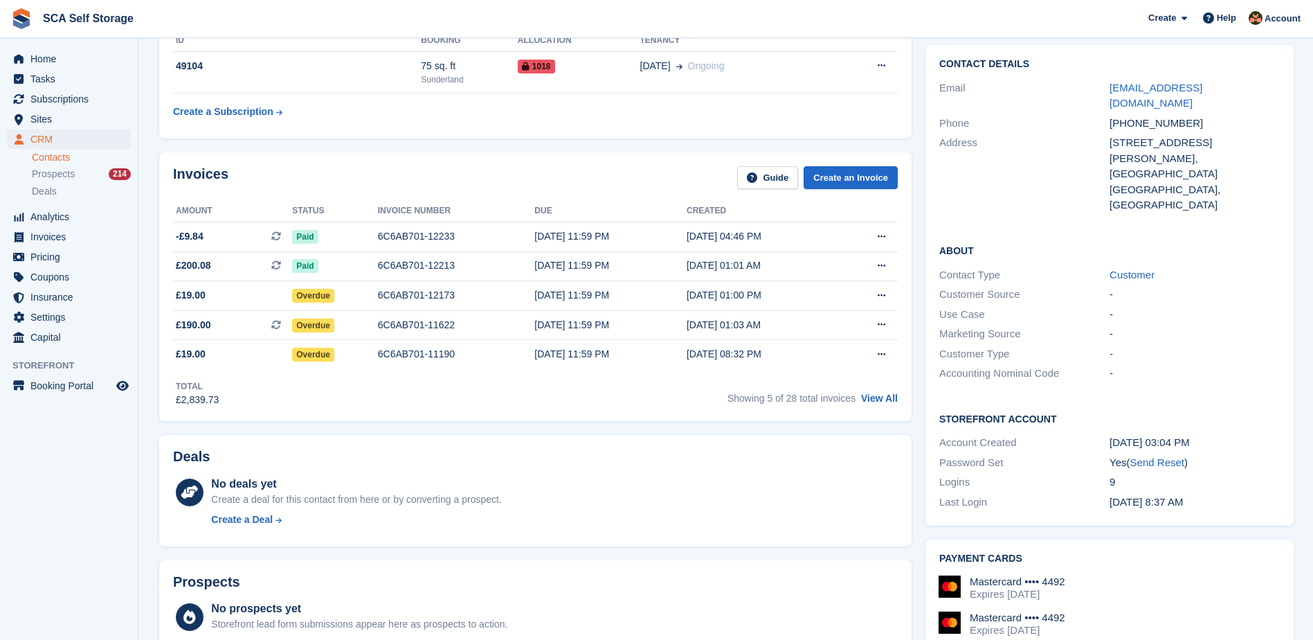
drag, startPoint x: 870, startPoint y: 399, endPoint x: 847, endPoint y: 396, distance: 23.7
click at [870, 399] on link "View All" at bounding box center [879, 398] width 37 height 11
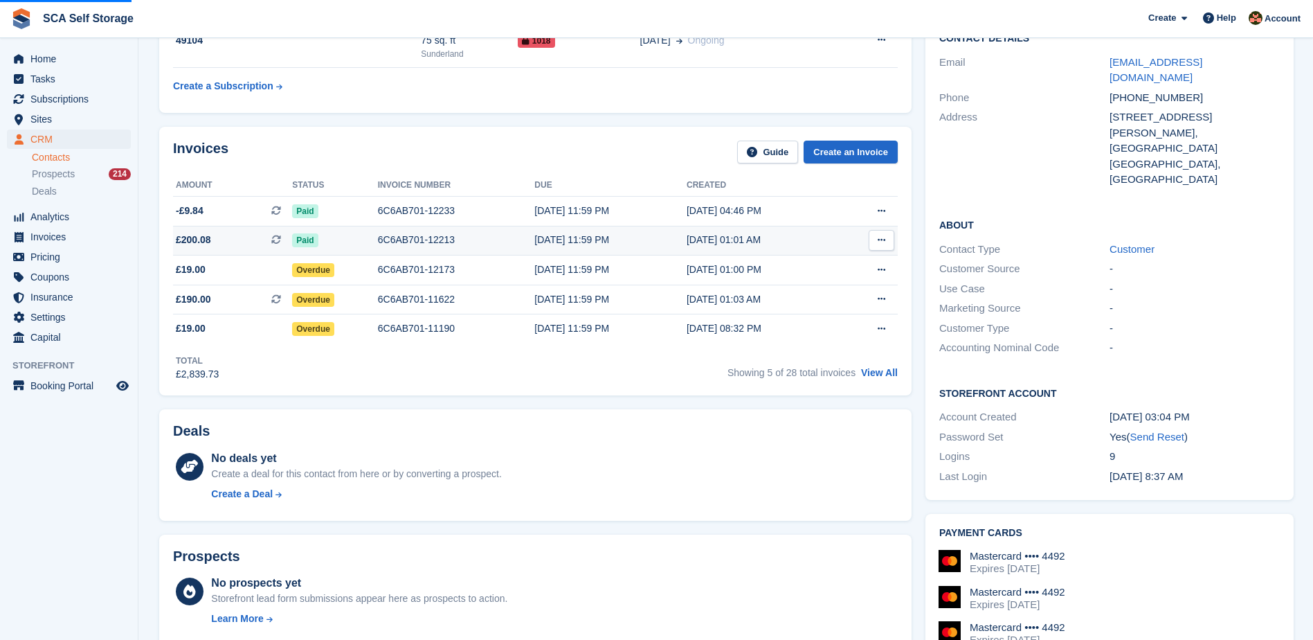
scroll to position [415, 0]
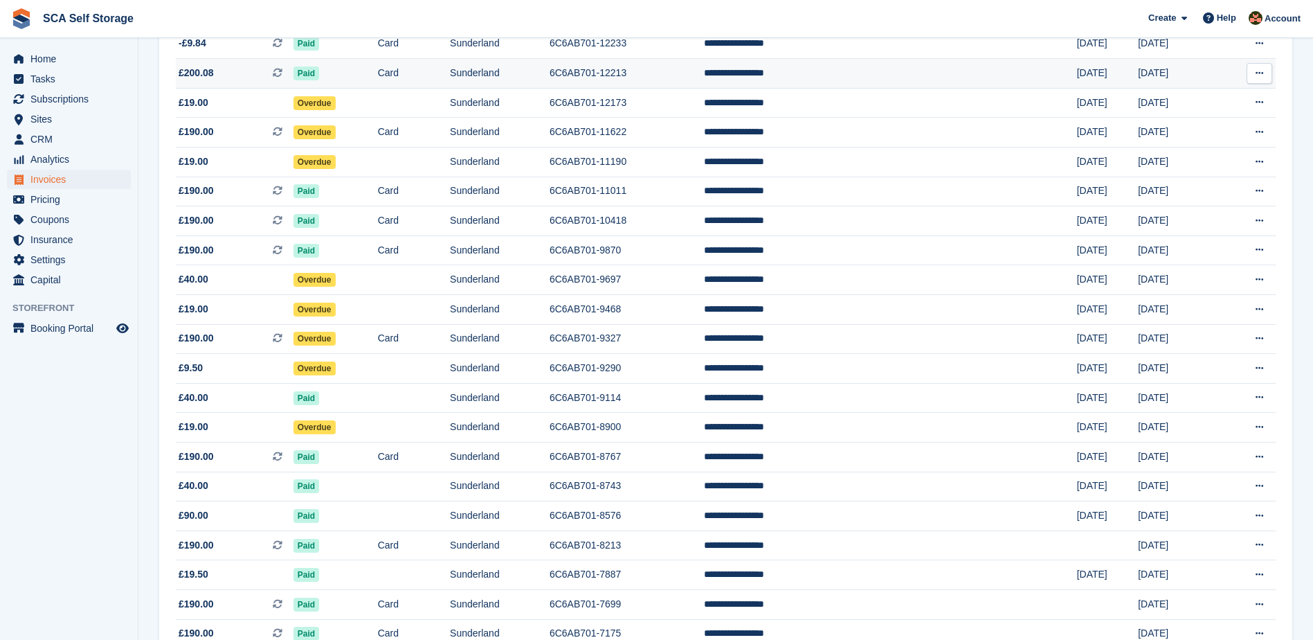
scroll to position [191, 0]
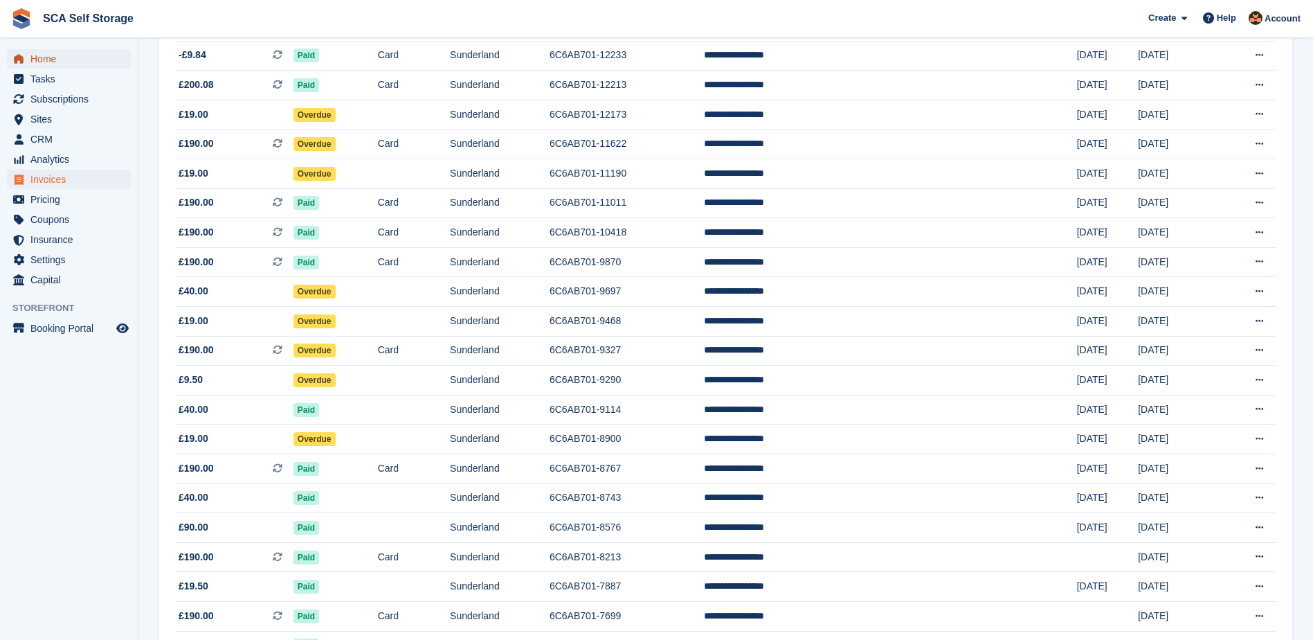
click at [33, 62] on span "Home" at bounding box center [71, 58] width 83 height 19
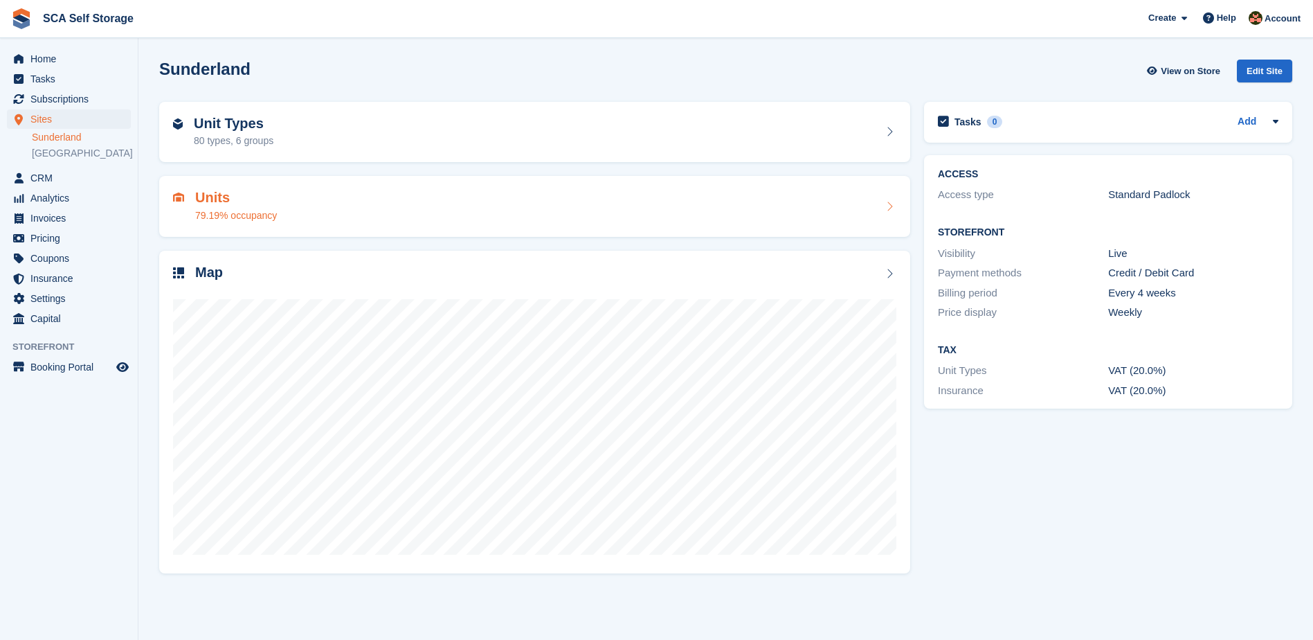
drag, startPoint x: 280, startPoint y: 242, endPoint x: 350, endPoint y: 214, distance: 75.5
click at [280, 242] on div "Units 79.19% occupancy" at bounding box center [534, 206] width 765 height 75
